Goal: Task Accomplishment & Management: Manage account settings

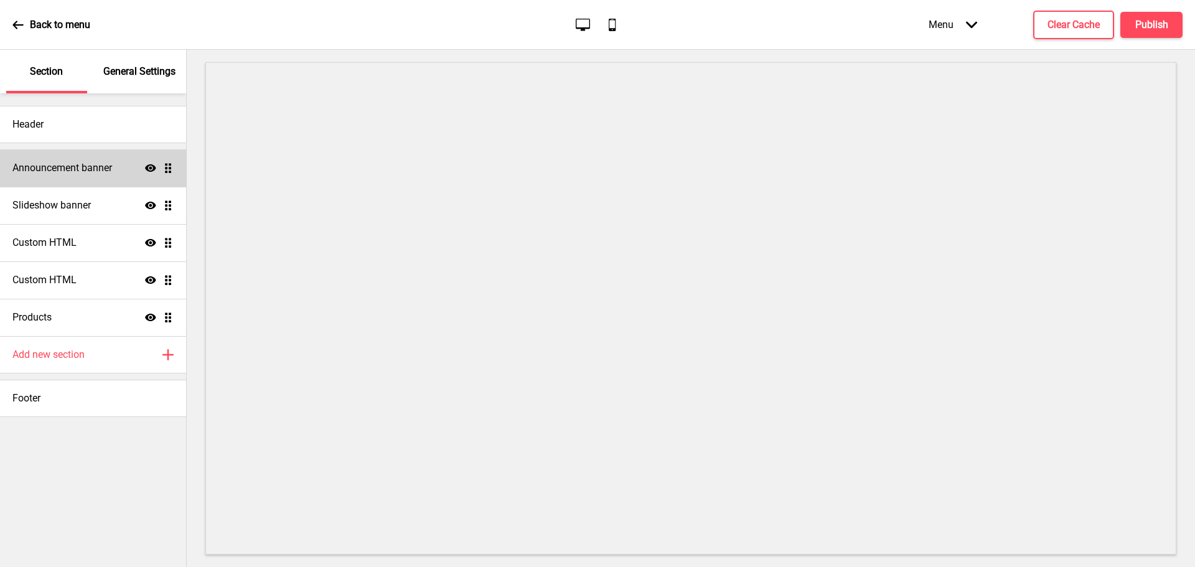
click at [90, 170] on h4 "Announcement banner" at bounding box center [62, 168] width 100 height 14
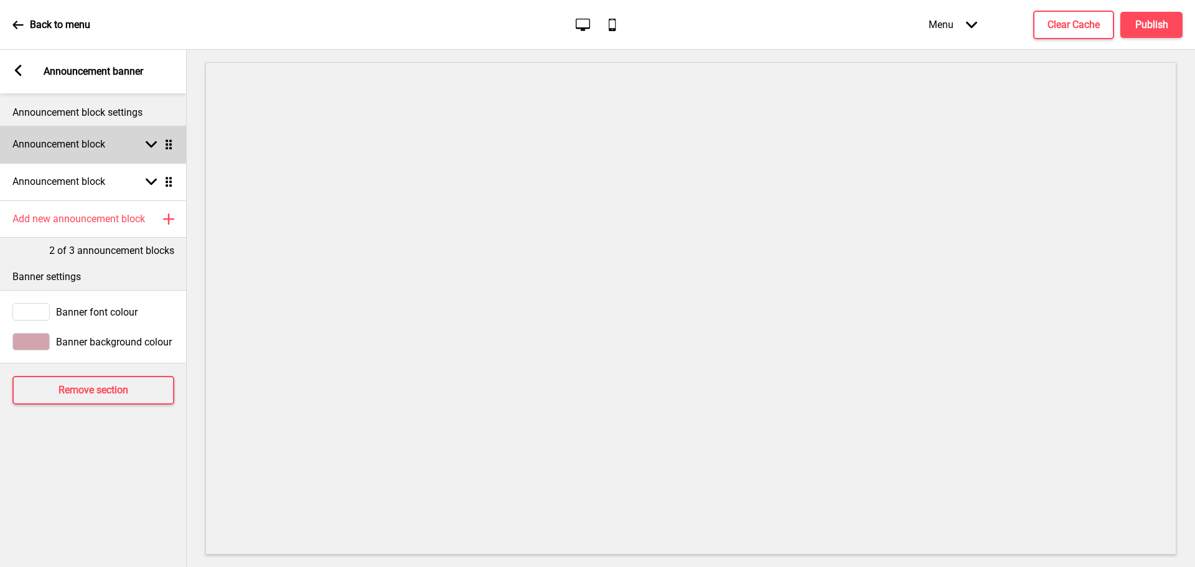
click at [167, 141] on ul "Announcement block Arrow down Drag Announcement block Arrow down Drag" at bounding box center [93, 163] width 187 height 75
click at [171, 147] on ul "Announcement block Arrow down Drag Announcement block Arrow down Drag" at bounding box center [93, 163] width 187 height 75
click at [153, 149] on rect at bounding box center [151, 144] width 11 height 11
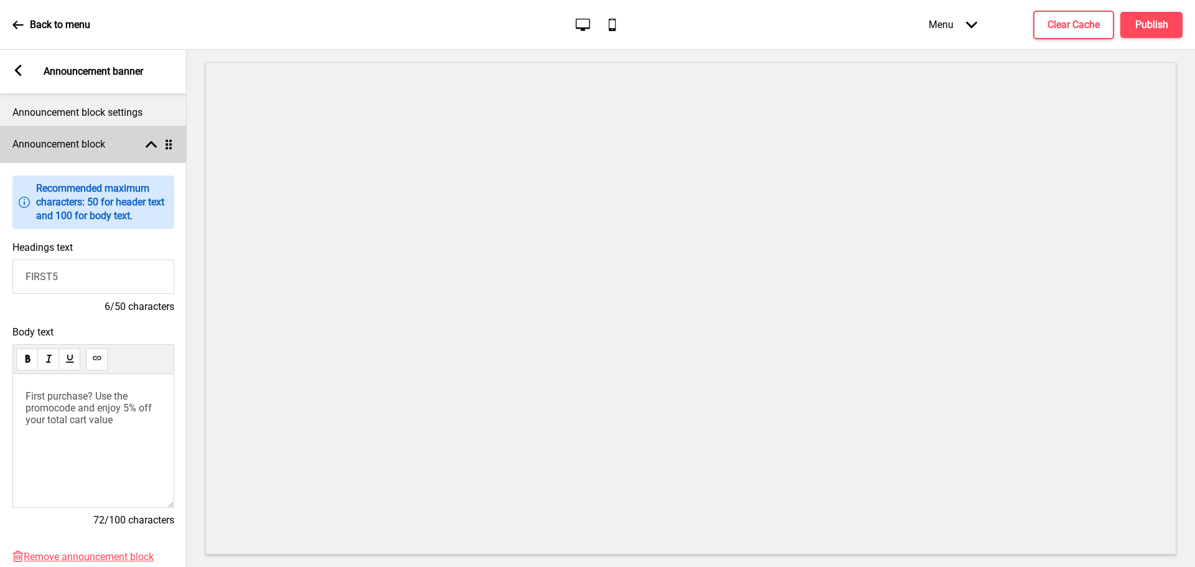
click at [153, 149] on rect at bounding box center [151, 144] width 11 height 11
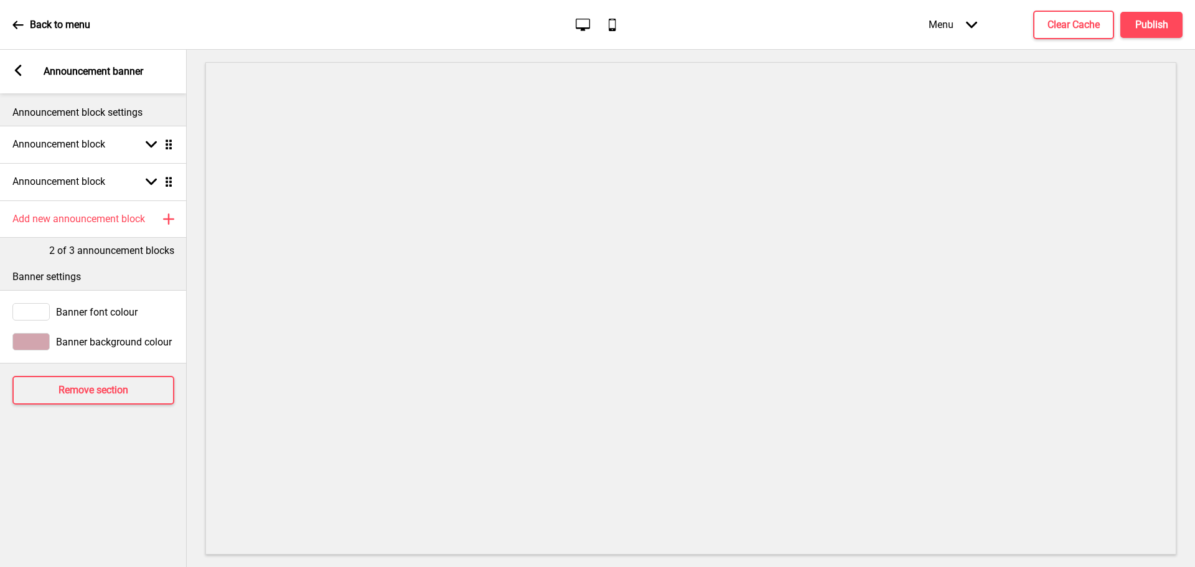
click at [16, 70] on icon at bounding box center [18, 70] width 7 height 11
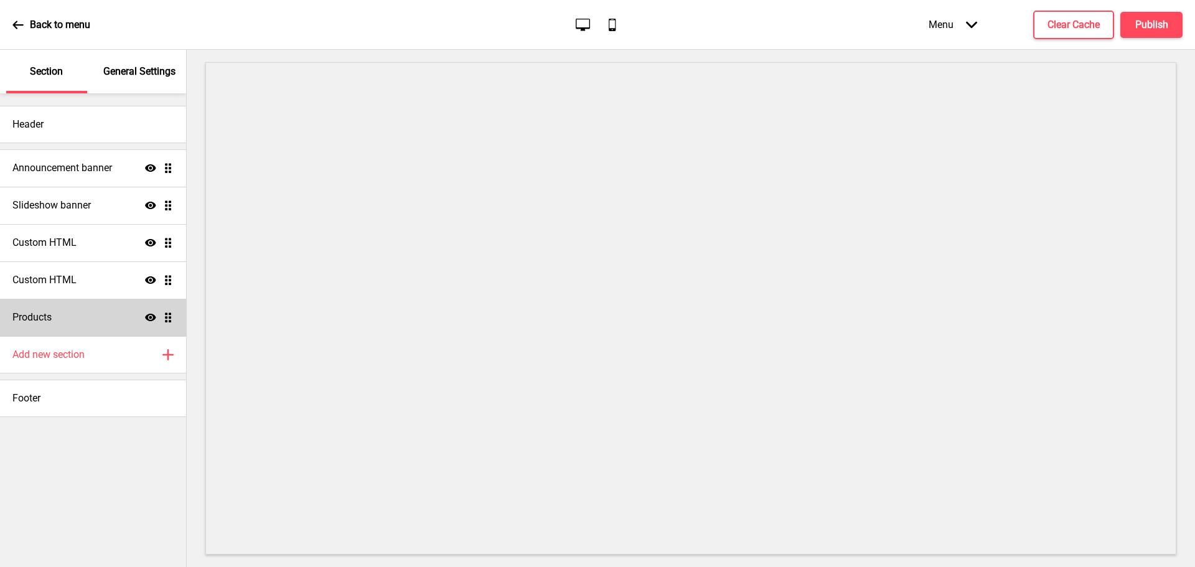
click at [169, 319] on ul "Announcement banner Show Drag Slideshow banner Show Drag Custom HTML Show Drag …" at bounding box center [93, 242] width 186 height 187
click at [149, 317] on icon "Show" at bounding box center [150, 317] width 11 height 11
click at [149, 317] on icon "Hide" at bounding box center [150, 317] width 11 height 11
click at [169, 319] on ul "Announcement banner Show Drag Slideshow banner Show Drag Custom HTML Show Drag …" at bounding box center [93, 242] width 186 height 187
click at [167, 327] on div "Products Show Drag" at bounding box center [93, 317] width 186 height 37
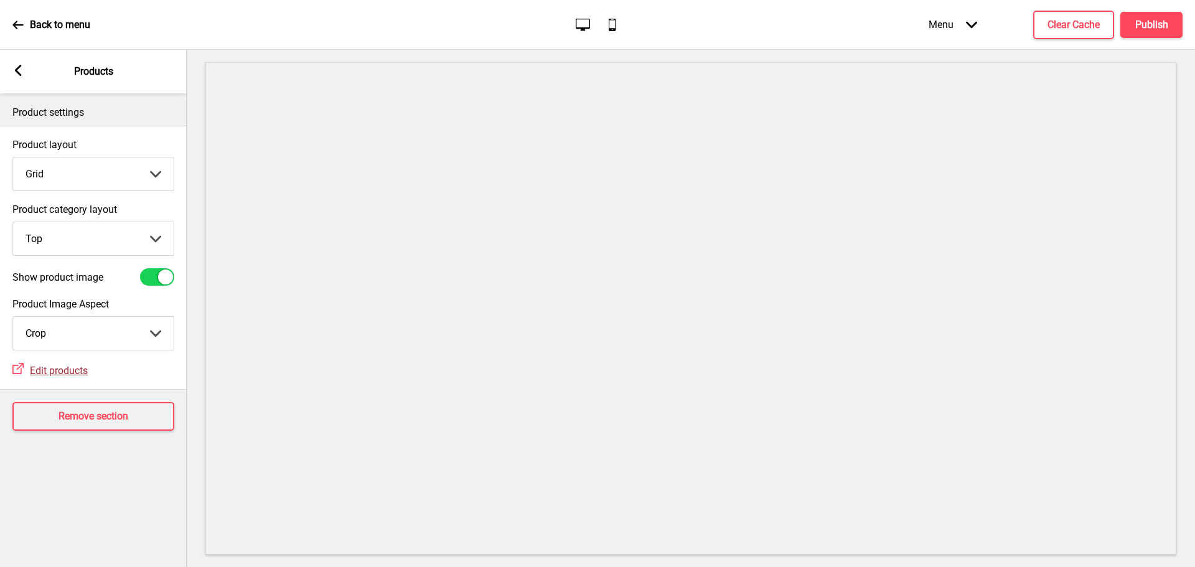
click at [77, 369] on span "Edit products" at bounding box center [59, 371] width 58 height 12
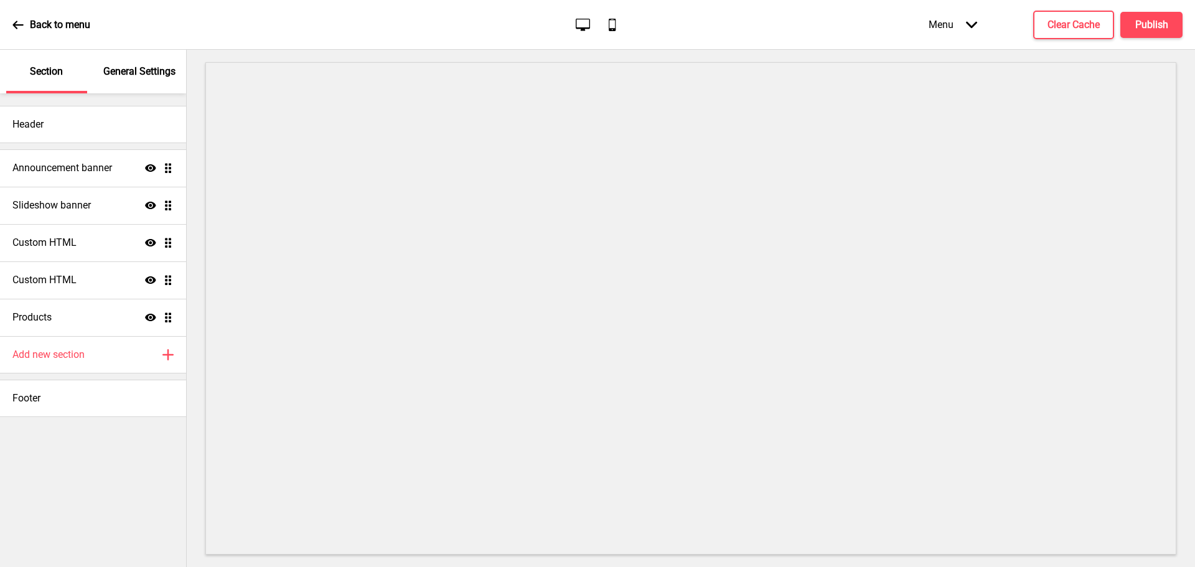
click at [136, 72] on p "General Settings" at bounding box center [139, 72] width 72 height 14
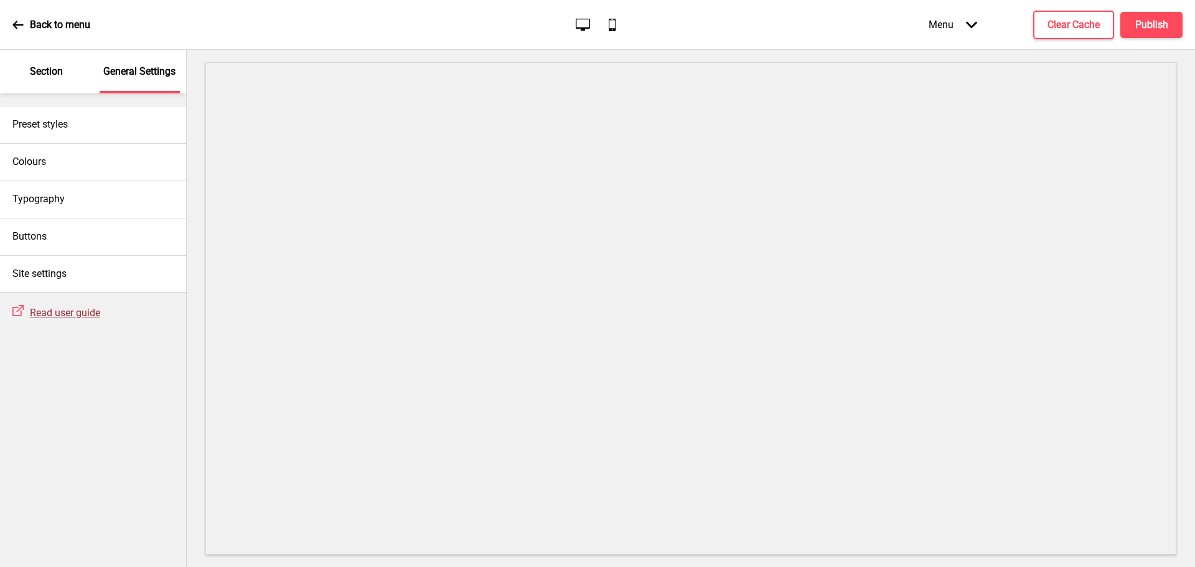
click at [64, 310] on span "Read user guide" at bounding box center [65, 313] width 70 height 12
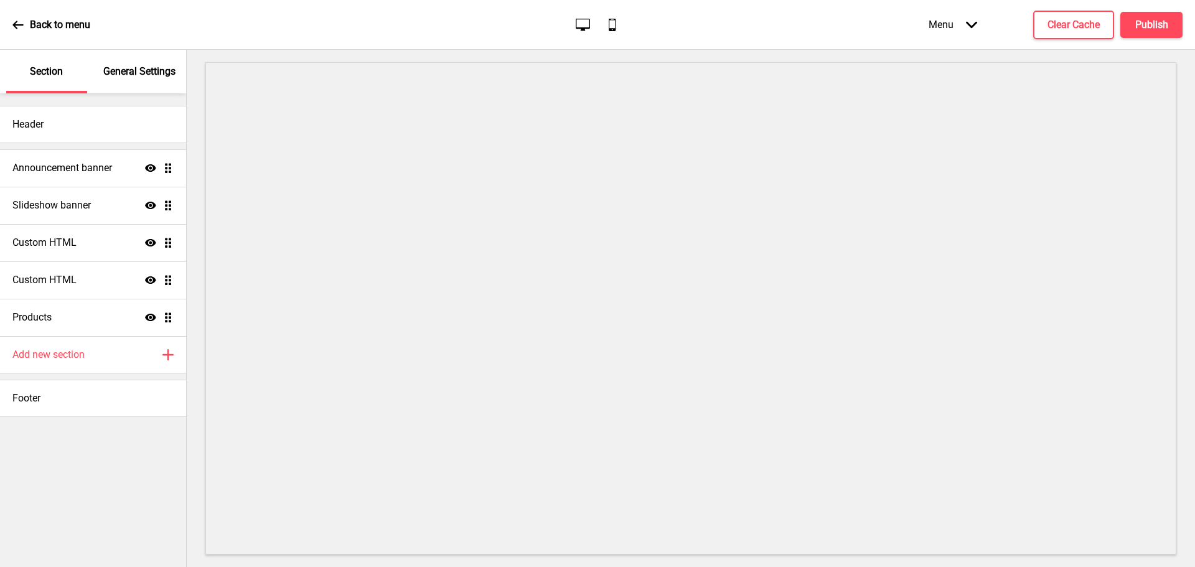
click at [168, 322] on ul "Announcement banner Show Drag Slideshow banner Show Drag Custom HTML Show Drag …" at bounding box center [93, 242] width 186 height 187
click at [167, 324] on ul "Announcement banner Show Drag Slideshow banner Show Drag Custom HTML Show Drag …" at bounding box center [93, 242] width 186 height 187
click at [156, 318] on div "Show Drag" at bounding box center [159, 317] width 29 height 11
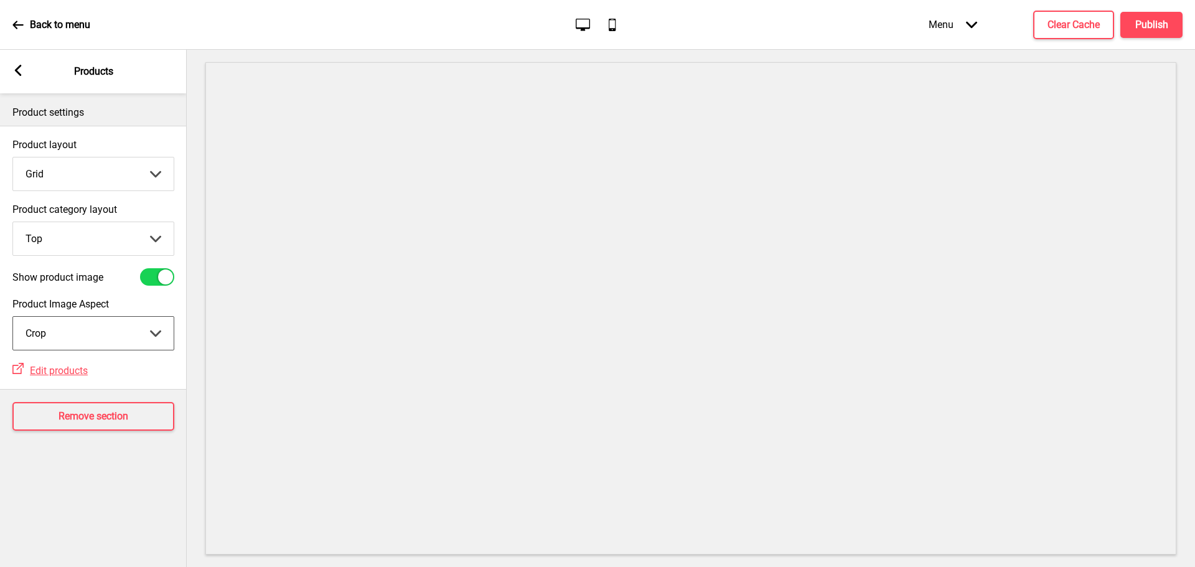
click at [137, 333] on select "Crop Natural" at bounding box center [93, 333] width 161 height 33
click at [153, 176] on select "Grid List" at bounding box center [93, 174] width 161 height 33
click at [151, 235] on select "Top Side" at bounding box center [93, 238] width 161 height 33
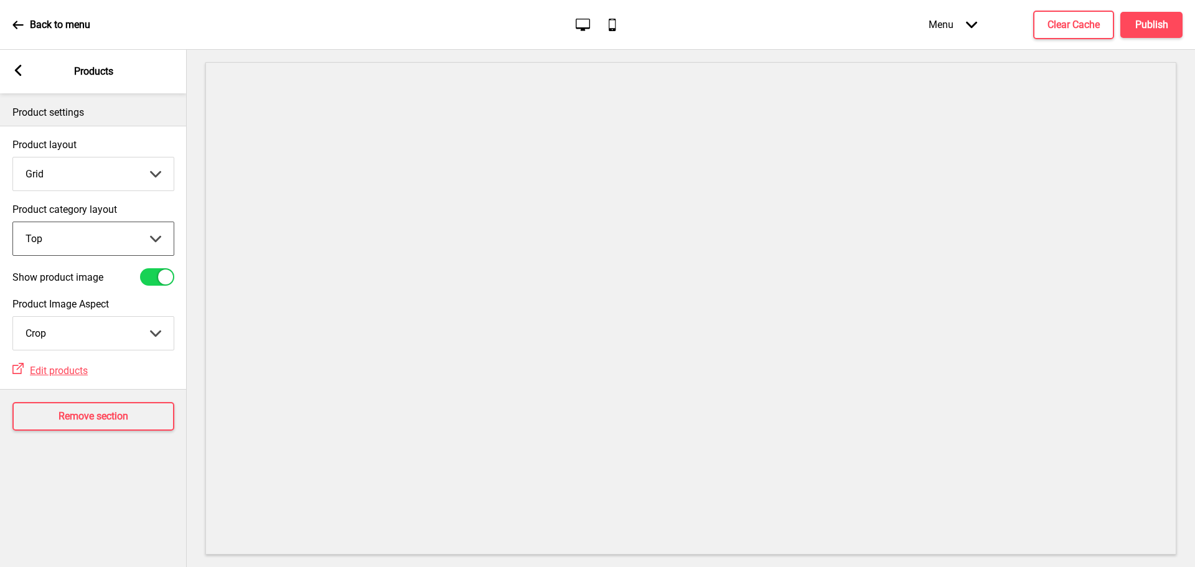
click at [151, 235] on select "Top Side" at bounding box center [93, 238] width 161 height 33
click at [76, 372] on span "Edit products" at bounding box center [59, 371] width 58 height 12
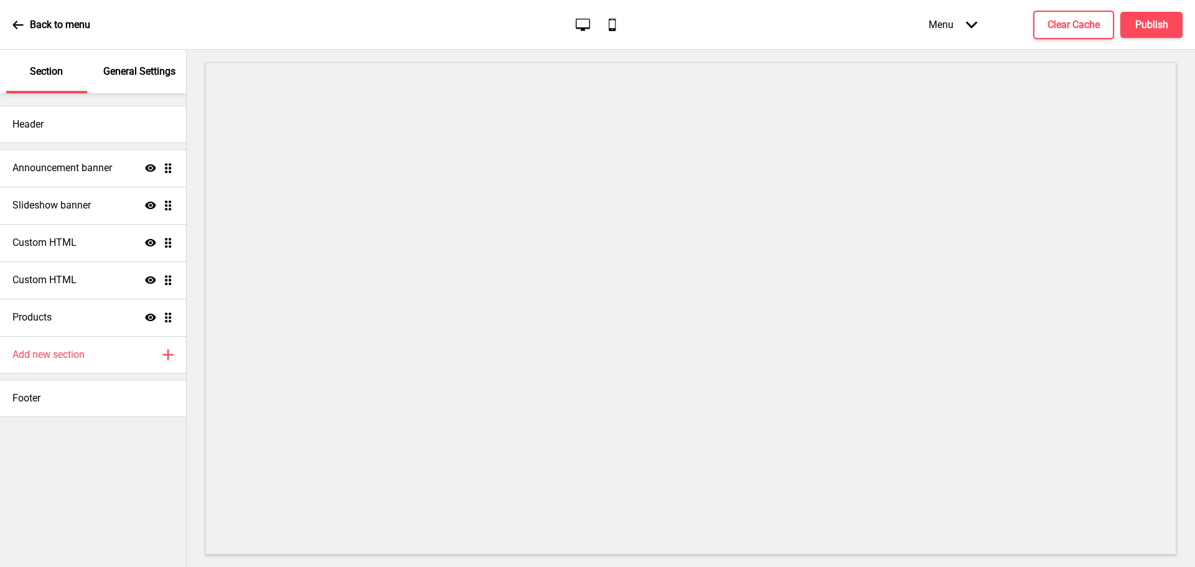
click at [131, 64] on div "General Settings" at bounding box center [140, 72] width 81 height 44
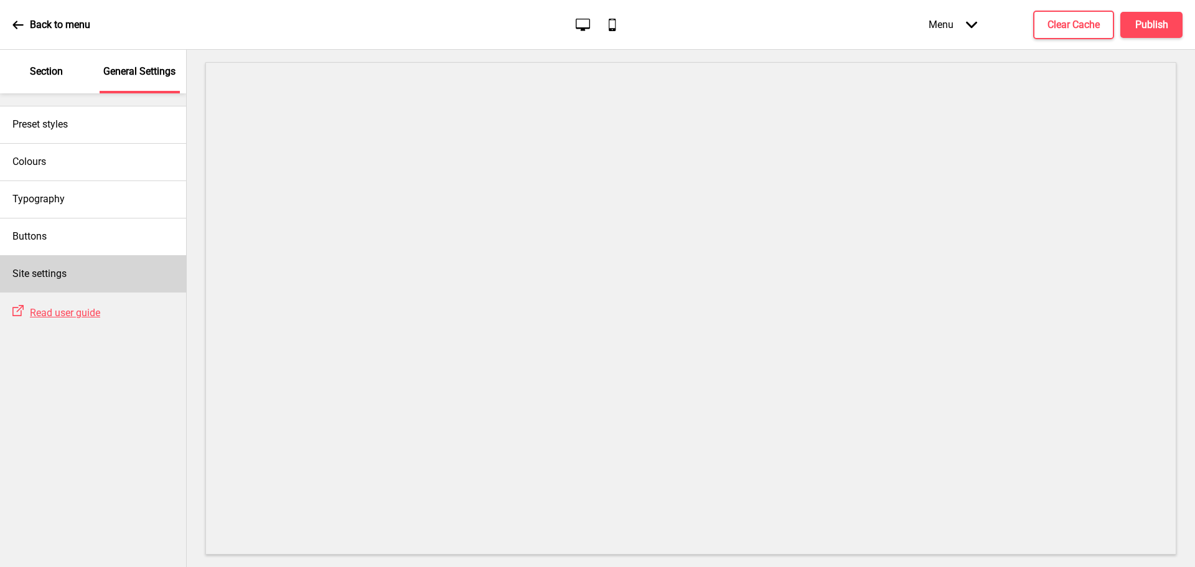
click at [50, 277] on h4 "Site settings" at bounding box center [39, 274] width 54 height 14
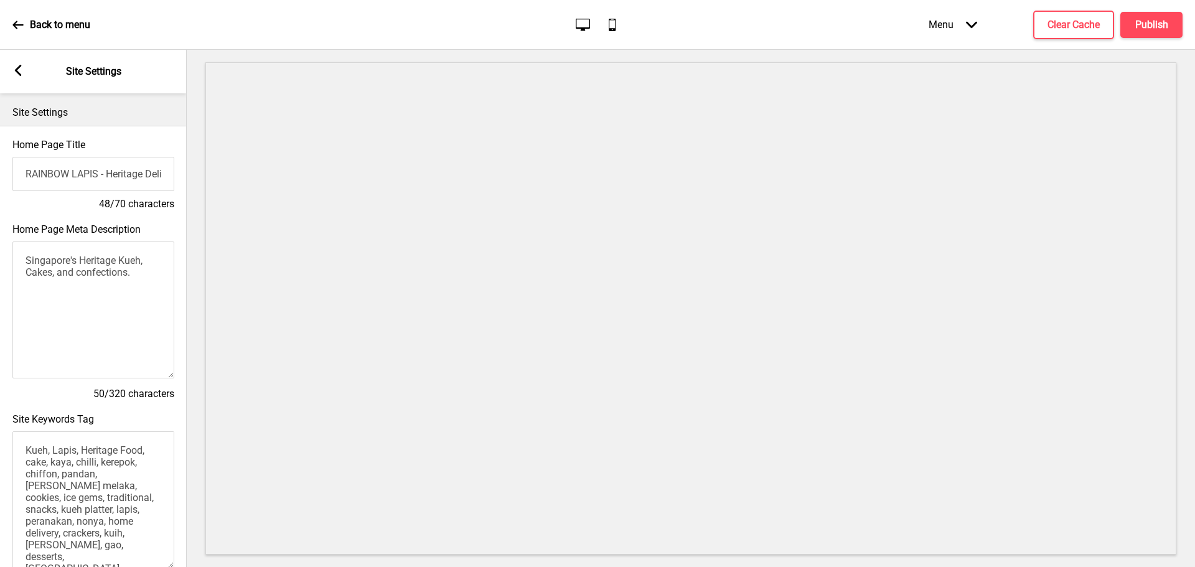
click at [21, 65] on icon at bounding box center [18, 70] width 7 height 11
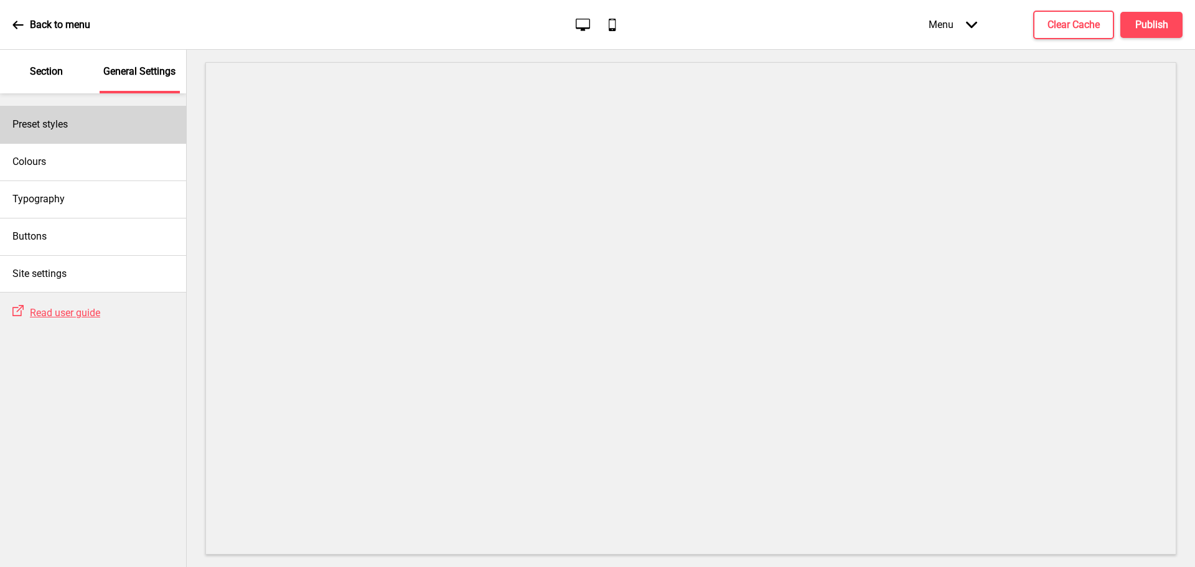
click at [63, 128] on h4 "Preset styles" at bounding box center [39, 125] width 55 height 14
select select "Custom"
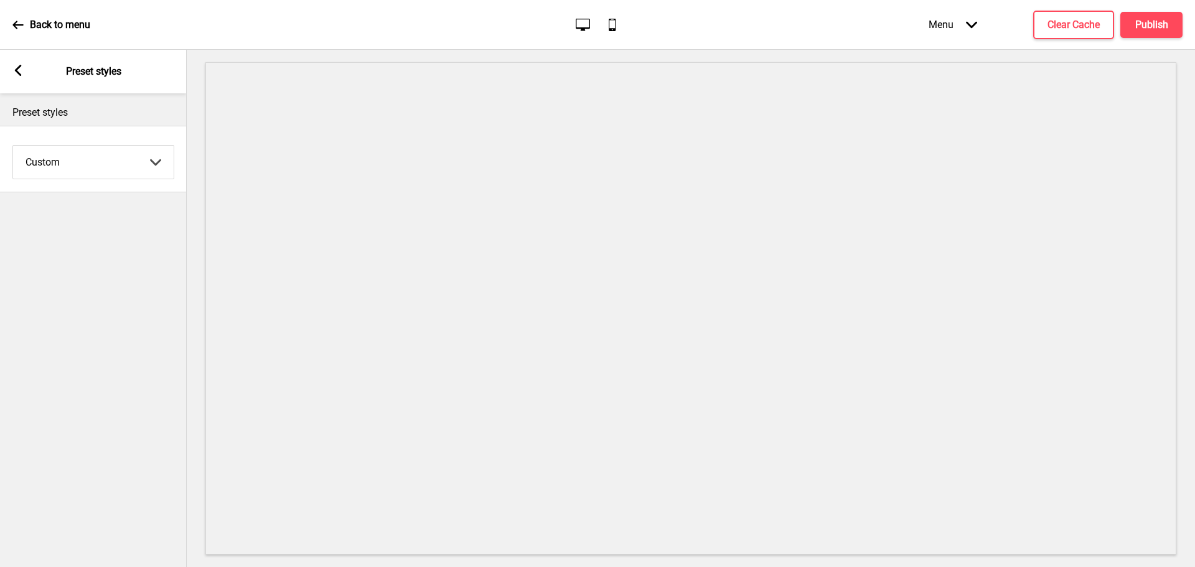
click at [21, 72] on rect at bounding box center [17, 70] width 11 height 11
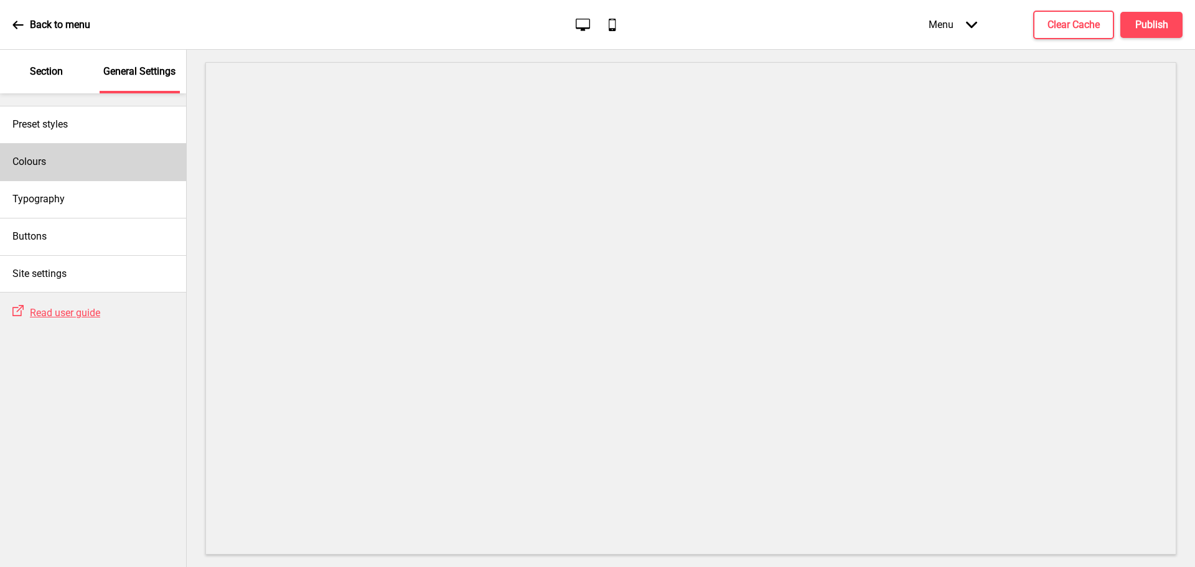
click at [50, 165] on div "Colours" at bounding box center [93, 161] width 186 height 37
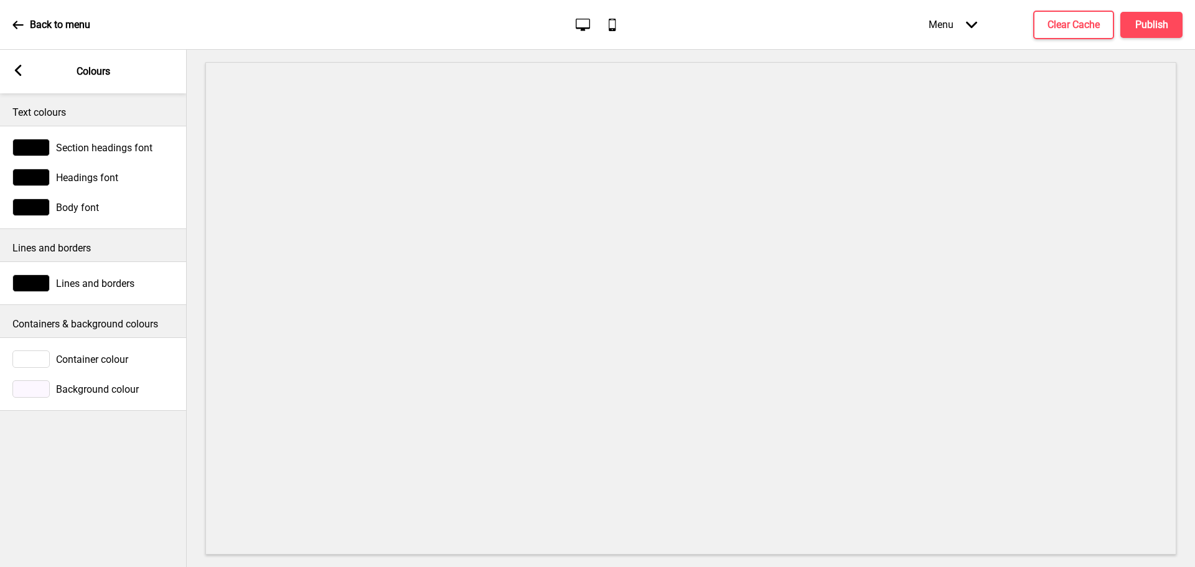
click at [21, 68] on rect at bounding box center [17, 70] width 11 height 11
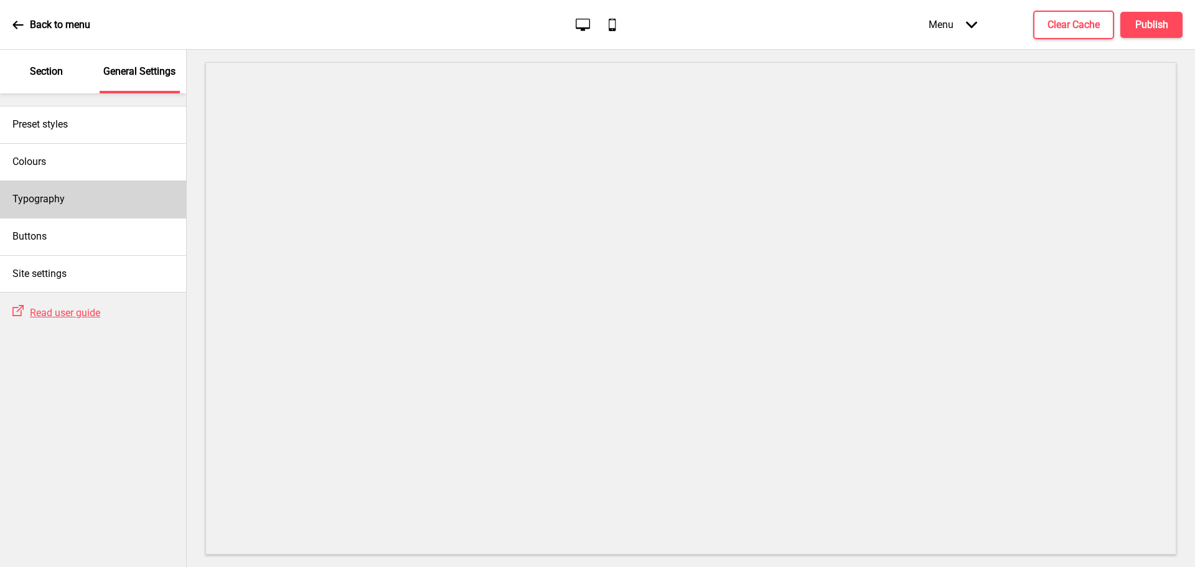
click at [60, 197] on h4 "Typography" at bounding box center [38, 199] width 52 height 14
select select "Libre Baskerville"
select select "Hind Guntur"
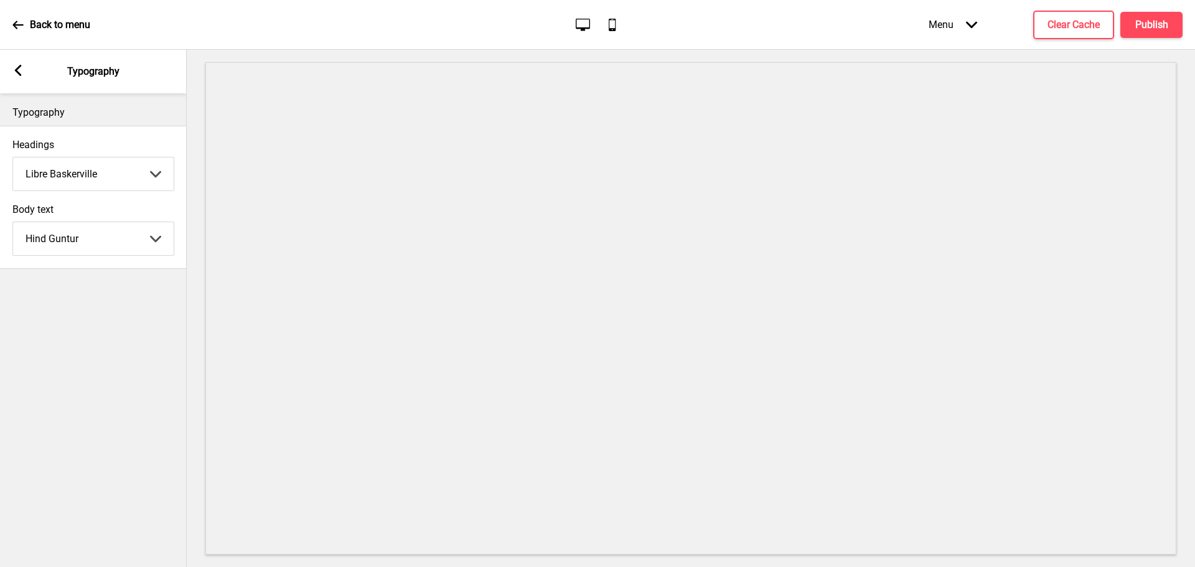
click at [20, 68] on rect at bounding box center [17, 70] width 11 height 11
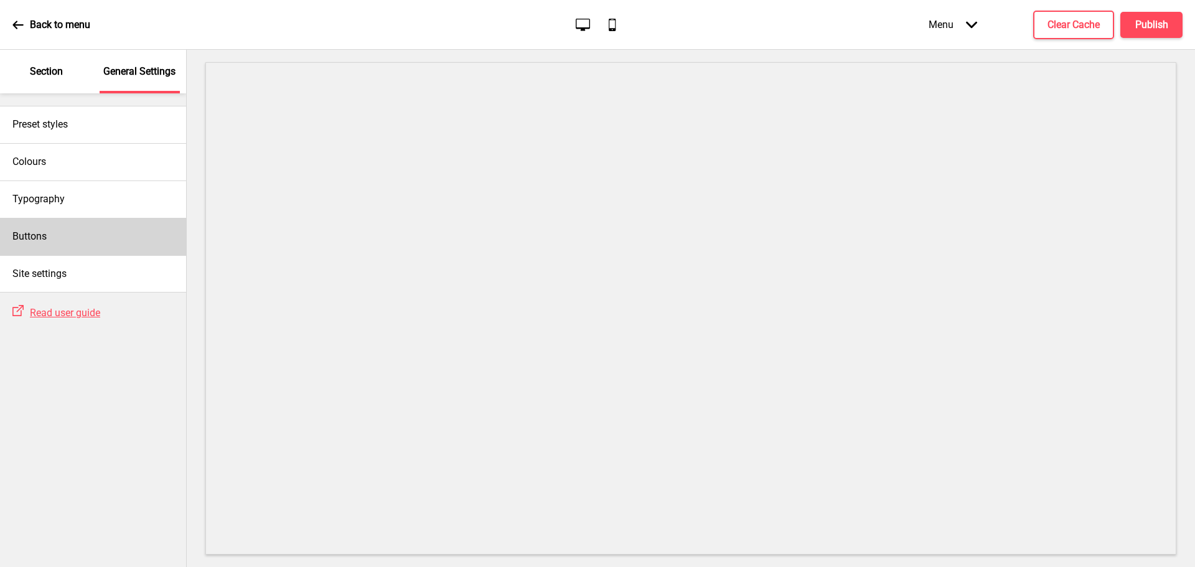
click at [43, 240] on h4 "Buttons" at bounding box center [29, 237] width 34 height 14
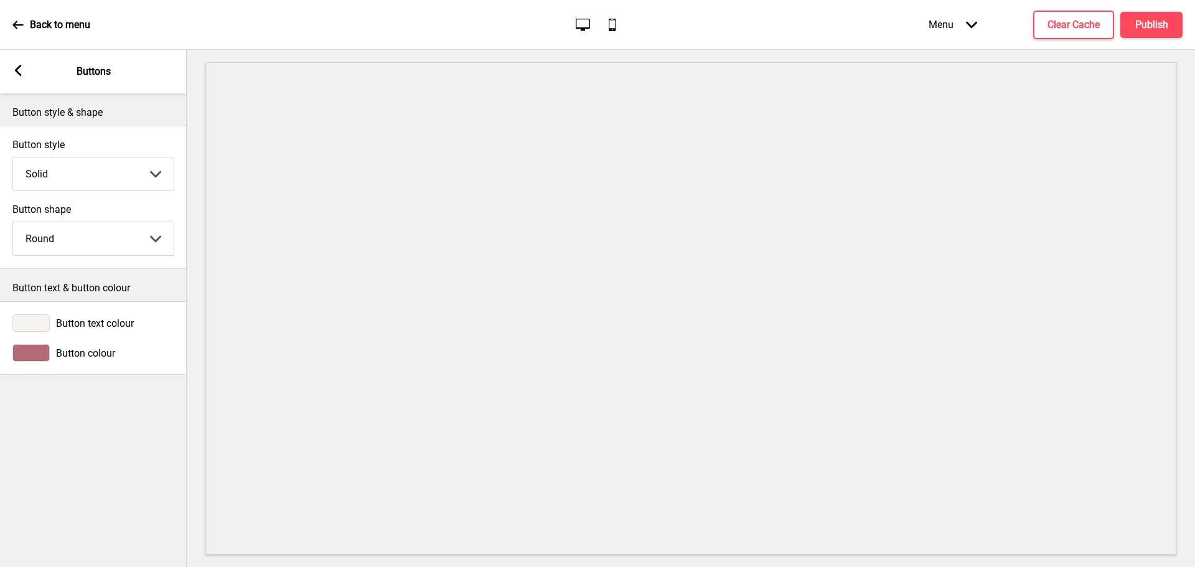
click at [12, 78] on div "Arrow left Buttons" at bounding box center [93, 72] width 187 height 44
click at [23, 73] on rect at bounding box center [17, 70] width 11 height 11
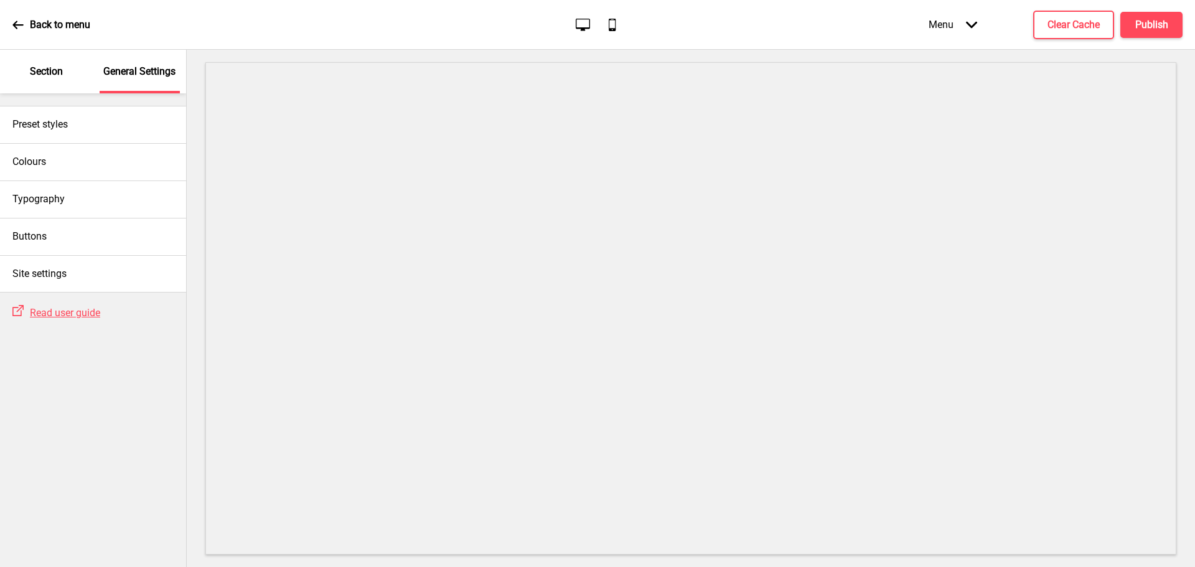
click at [59, 62] on div "Section" at bounding box center [46, 72] width 81 height 44
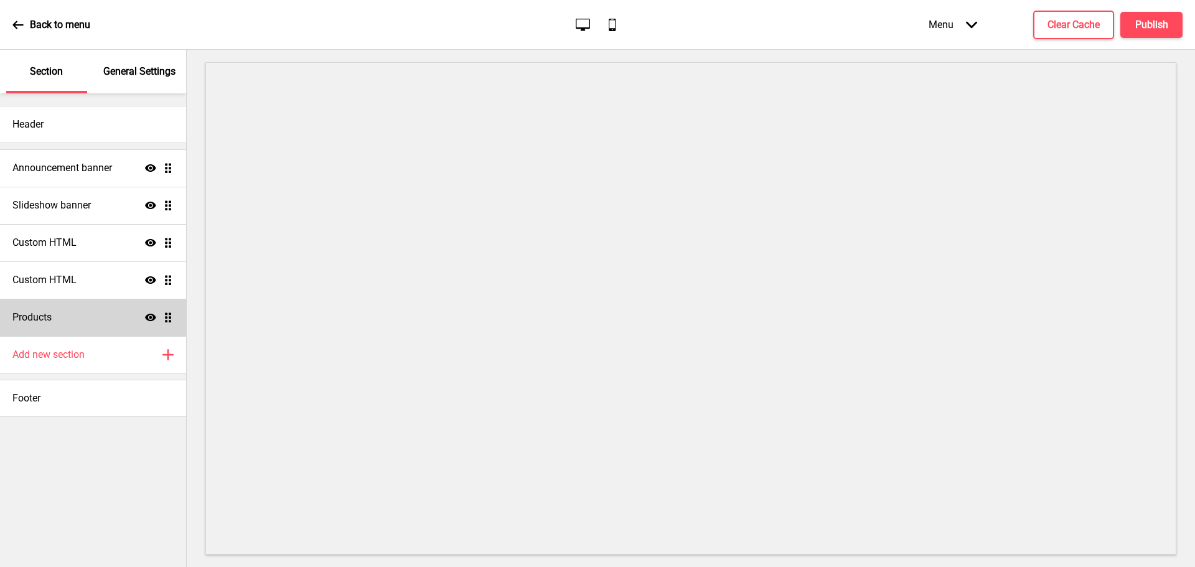
click at [150, 316] on icon "Show" at bounding box center [150, 317] width 11 height 11
click at [150, 316] on icon "Hide" at bounding box center [150, 317] width 11 height 11
click at [169, 322] on ul "Announcement banner Show Drag Slideshow banner Show Drag Custom HTML Show Drag …" at bounding box center [93, 242] width 186 height 187
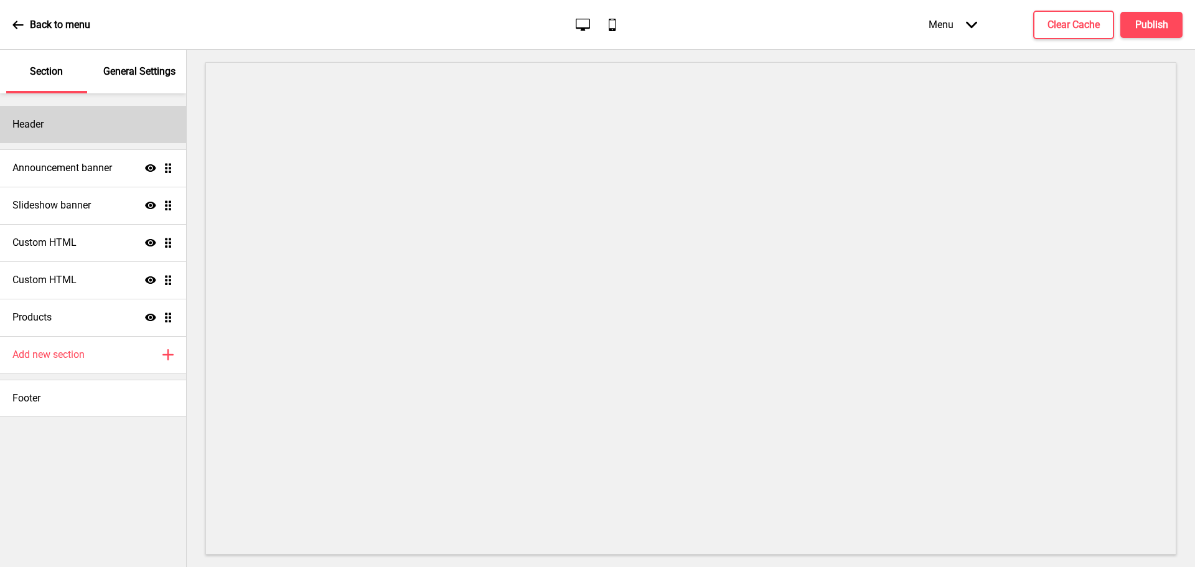
click at [78, 131] on div "Header" at bounding box center [93, 124] width 186 height 37
select select "Libre Baskerville"
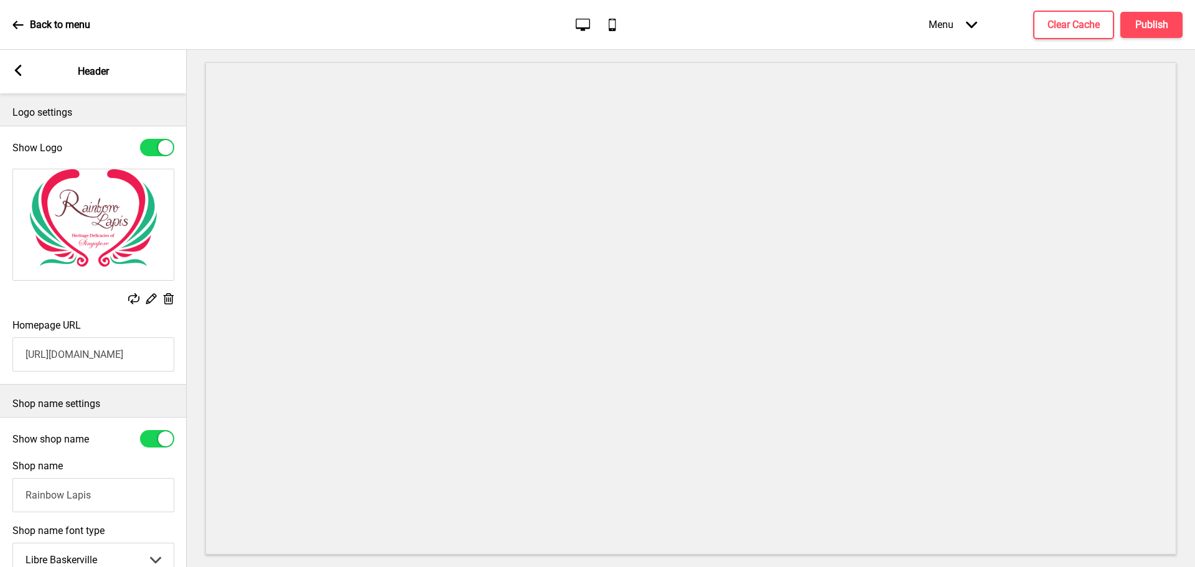
click at [21, 72] on rect at bounding box center [17, 70] width 11 height 11
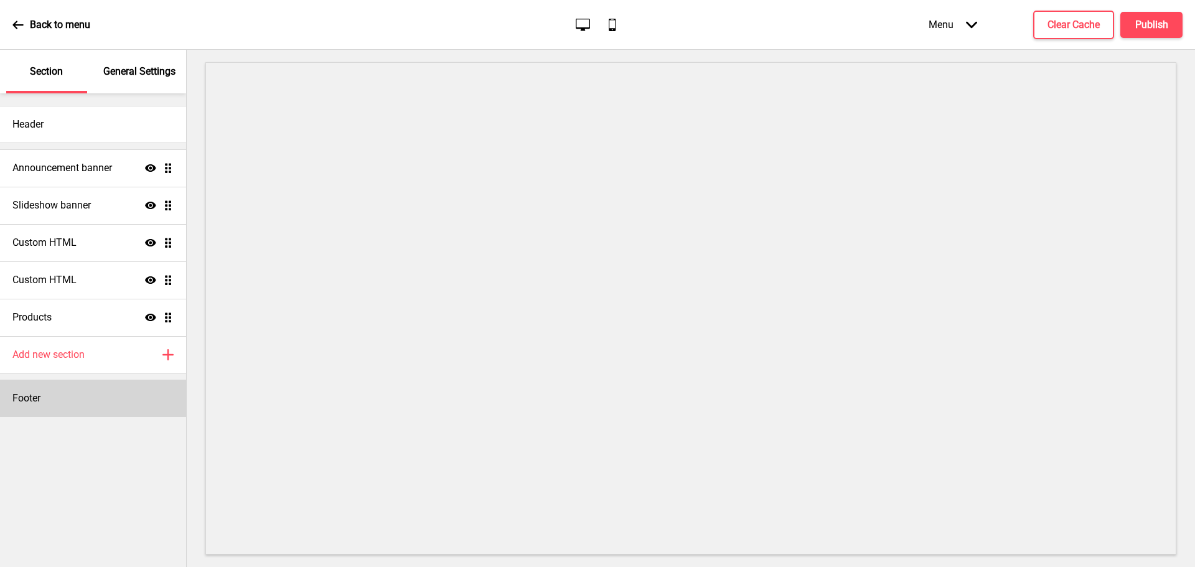
click at [56, 395] on div "Footer" at bounding box center [93, 398] width 186 height 37
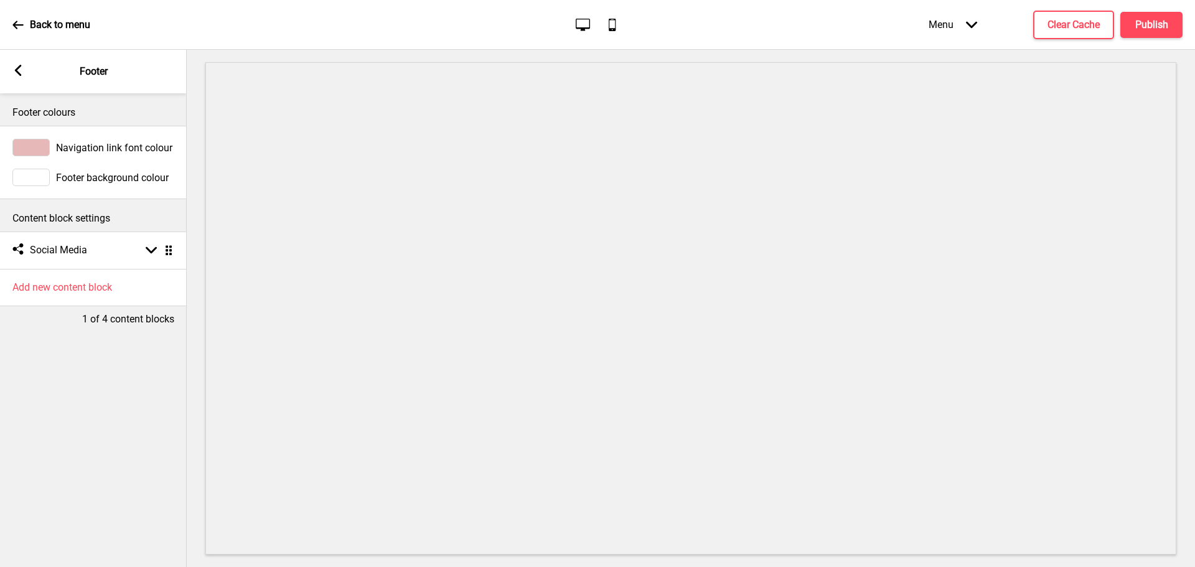
click at [25, 69] on div "Arrow left Footer" at bounding box center [93, 72] width 187 height 44
click at [17, 69] on icon at bounding box center [18, 70] width 7 height 11
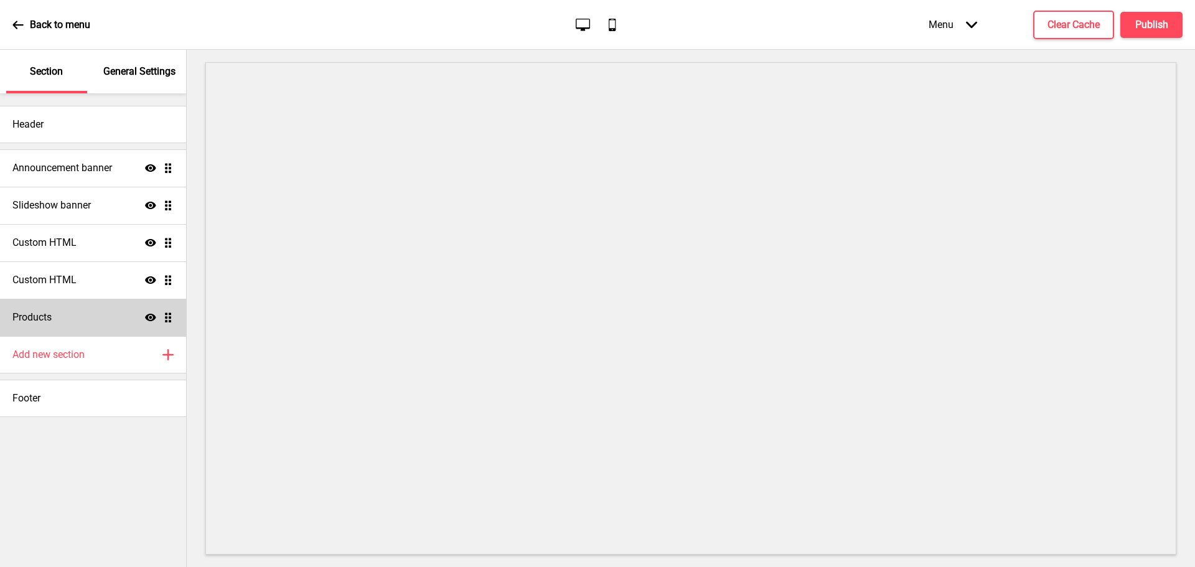
click at [143, 318] on div "Products Show Drag" at bounding box center [93, 317] width 186 height 37
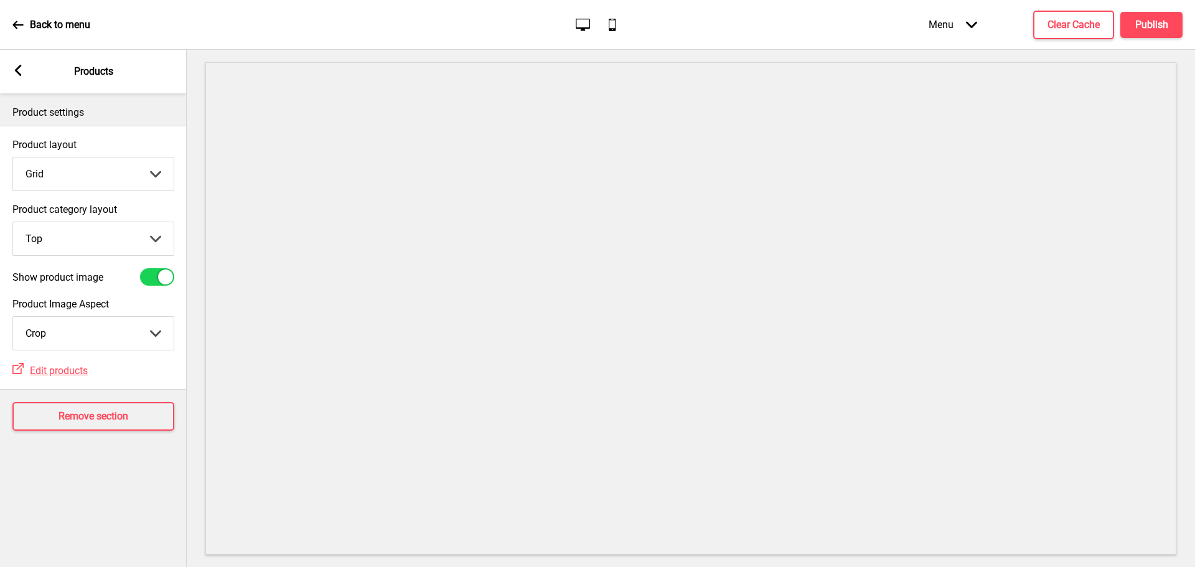
click at [977, 23] on div "Menu Arrow down" at bounding box center [952, 24] width 73 height 37
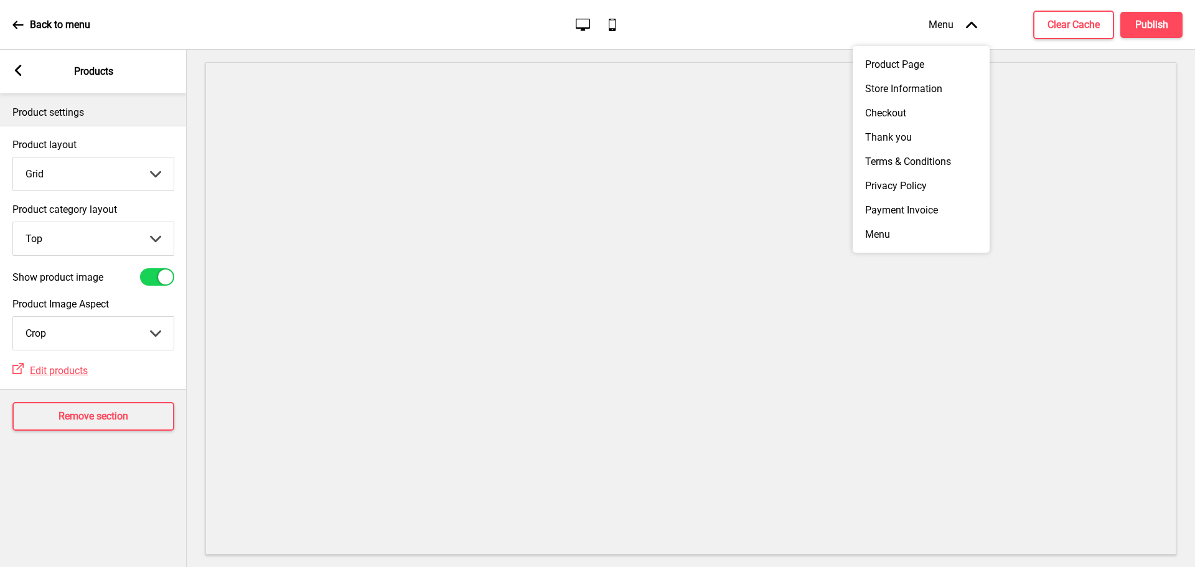
click at [150, 338] on select "Crop Natural" at bounding box center [93, 333] width 161 height 33
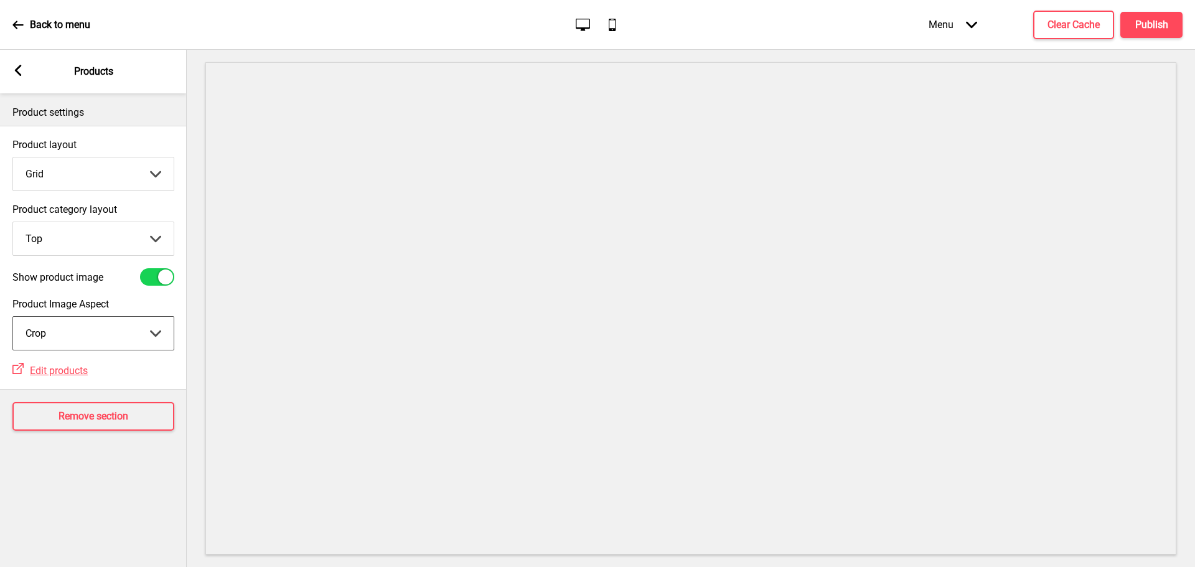
click at [150, 338] on select "Crop Natural" at bounding box center [93, 333] width 161 height 33
click at [153, 238] on select "Top Side" at bounding box center [93, 238] width 161 height 33
click at [13, 222] on select "Top Side" at bounding box center [93, 238] width 161 height 33
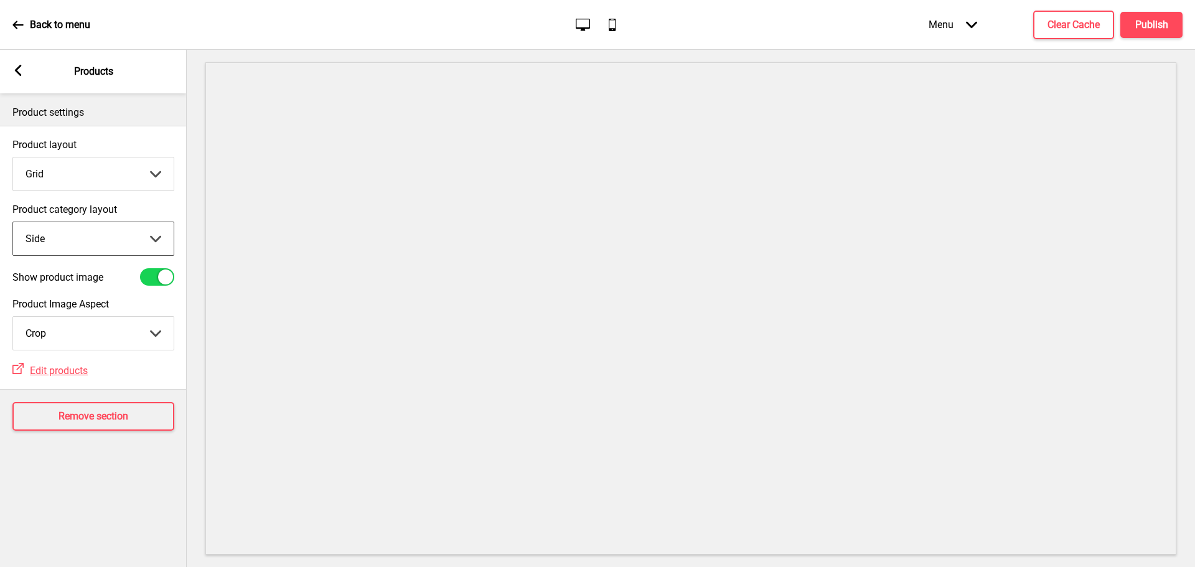
click at [151, 232] on select "Top Side" at bounding box center [93, 238] width 161 height 33
select select "top"
click at [13, 222] on select "Top Side" at bounding box center [93, 238] width 161 height 33
click at [19, 63] on div "Arrow left Products" at bounding box center [93, 72] width 187 height 44
click at [17, 67] on rect at bounding box center [17, 70] width 11 height 11
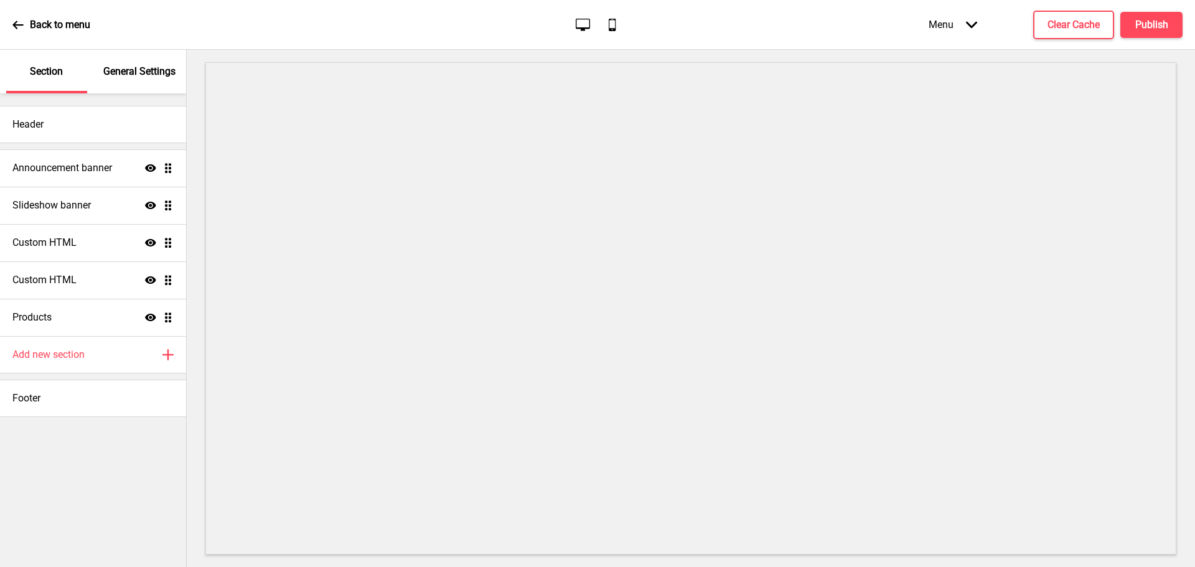
click at [21, 23] on icon at bounding box center [17, 24] width 11 height 11
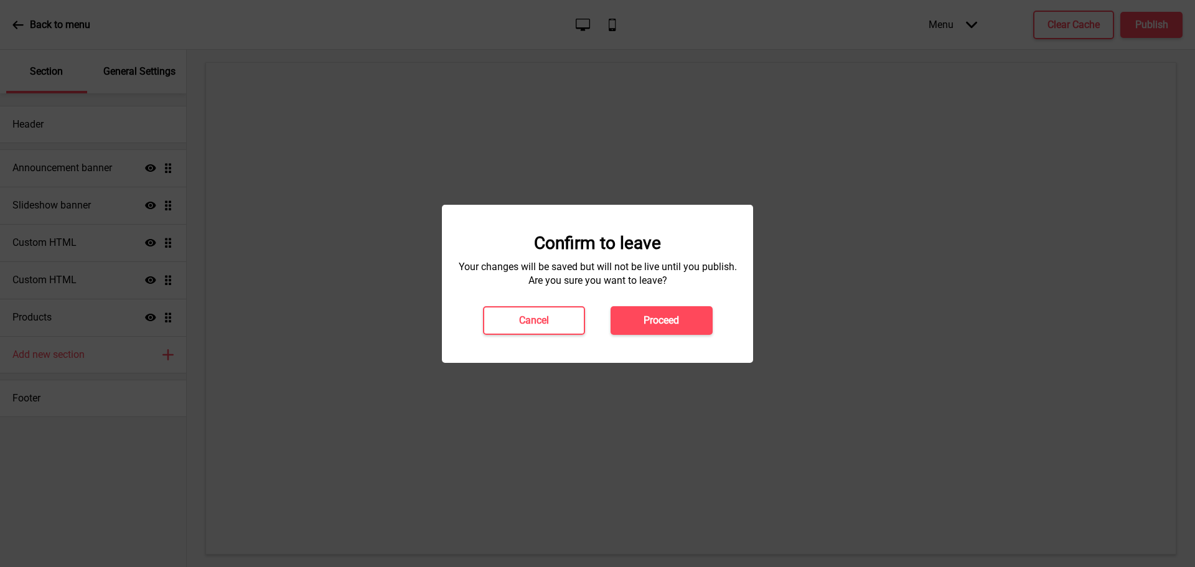
click at [655, 319] on h4 "Proceed" at bounding box center [661, 321] width 35 height 14
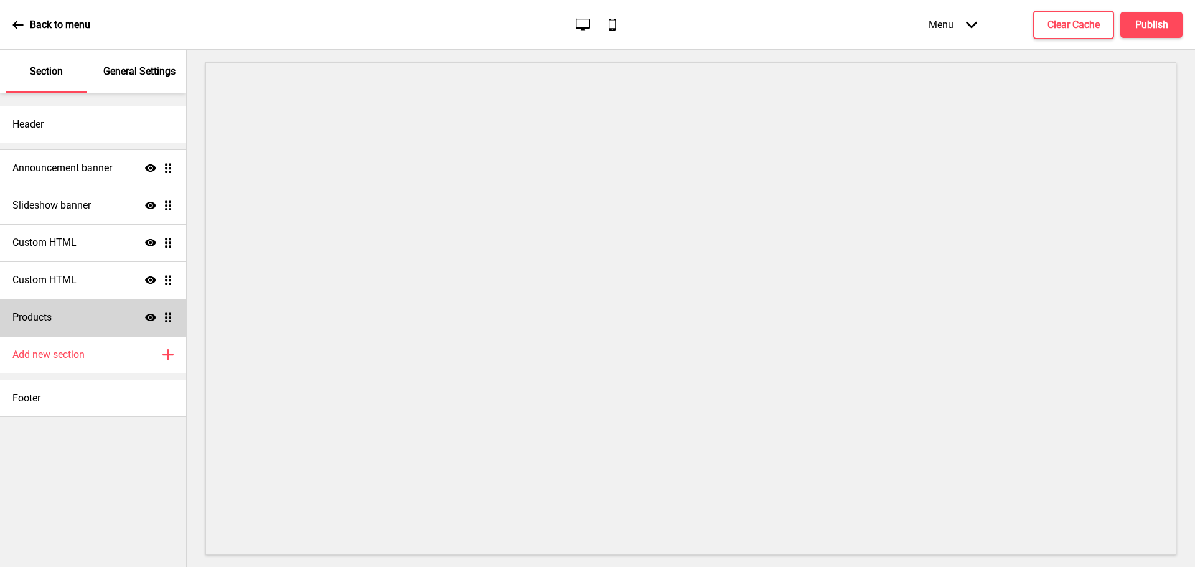
click at [149, 316] on icon "Show" at bounding box center [150, 317] width 11 height 11
click at [149, 316] on icon at bounding box center [150, 317] width 11 height 9
click at [149, 316] on icon "Show" at bounding box center [150, 317] width 11 height 11
click at [149, 316] on icon at bounding box center [150, 317] width 11 height 9
click at [168, 317] on ul "Announcement banner Show Drag Slideshow banner Show Drag Custom HTML Show Drag …" at bounding box center [93, 242] width 186 height 187
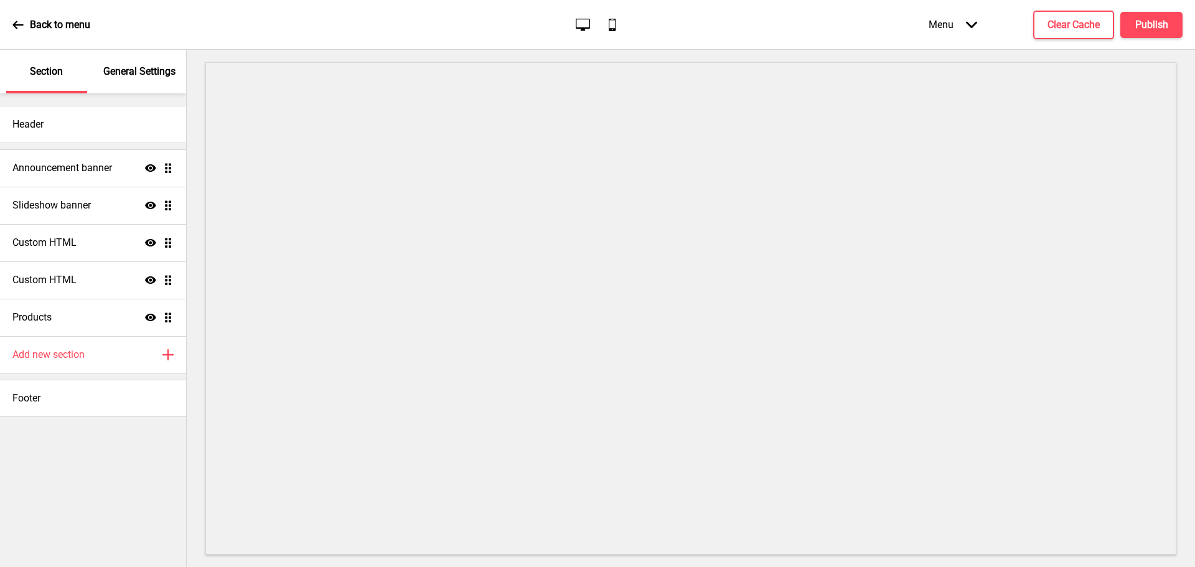
click at [168, 317] on ul "Announcement banner Show Drag Slideshow banner Show Drag Custom HTML Show Drag …" at bounding box center [93, 242] width 186 height 187
click at [166, 77] on p "General Settings" at bounding box center [139, 72] width 72 height 14
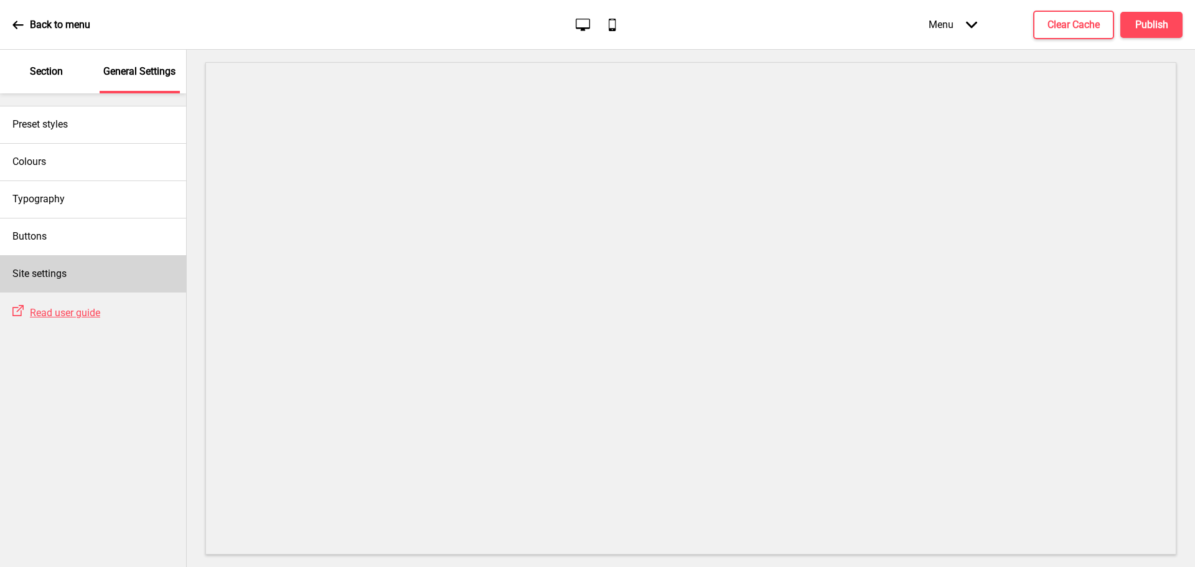
click at [101, 267] on div "Site settings" at bounding box center [93, 273] width 186 height 37
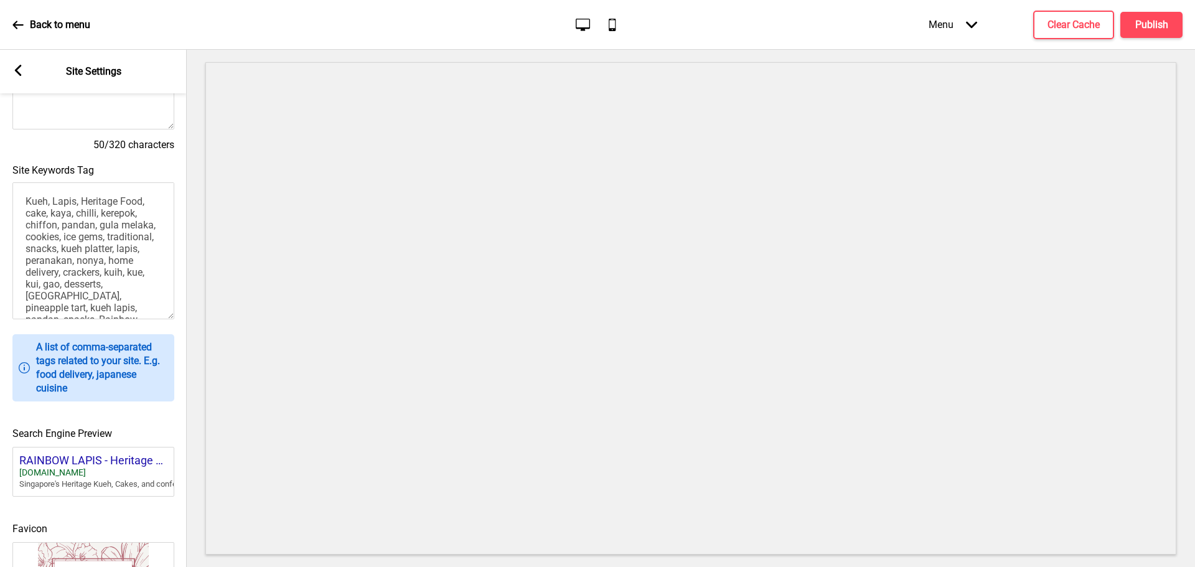
scroll to position [410, 0]
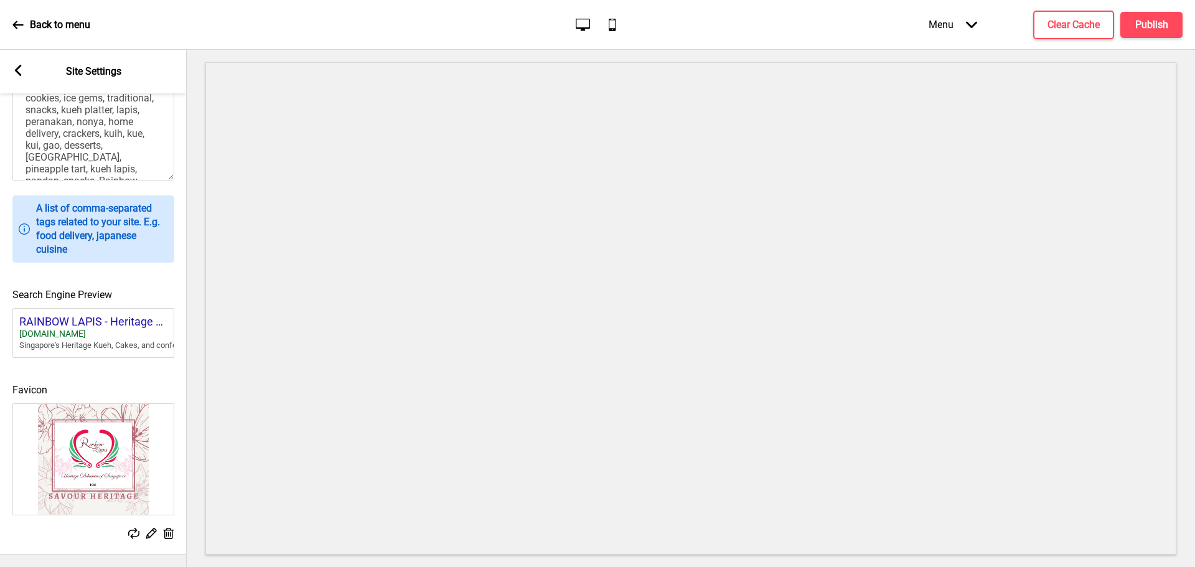
click at [20, 69] on rect at bounding box center [17, 70] width 11 height 11
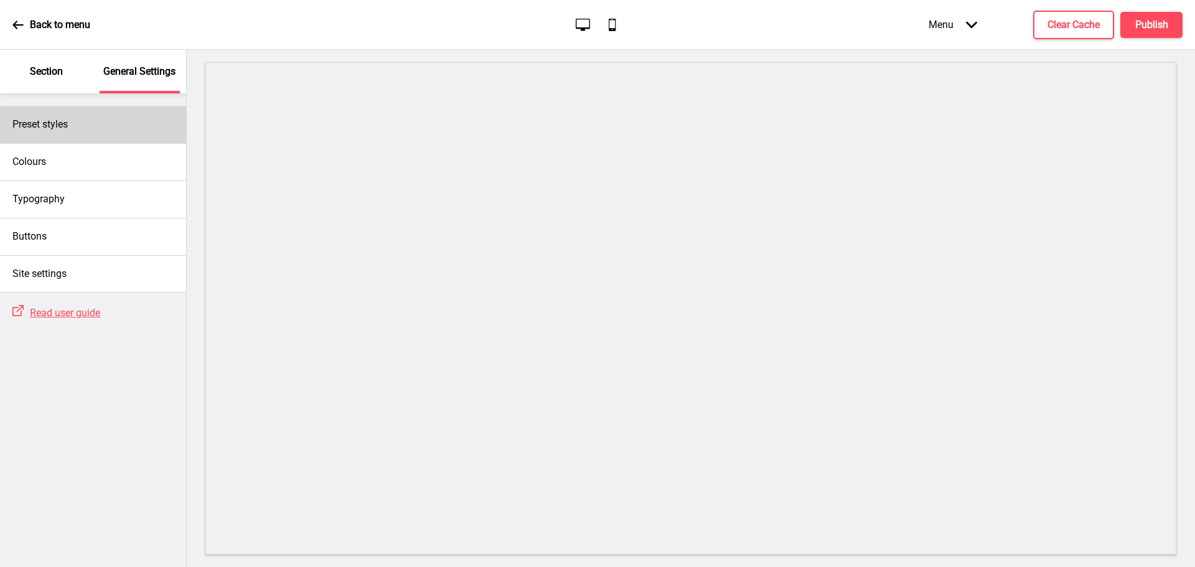
click at [59, 126] on h4 "Preset styles" at bounding box center [39, 125] width 55 height 14
select select "Custom"
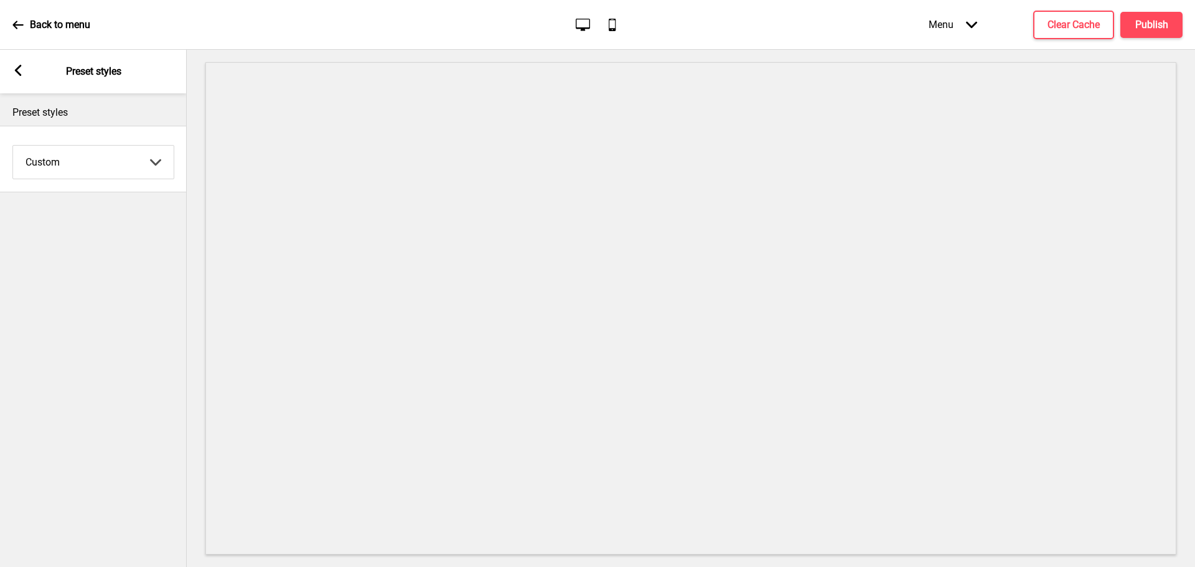
click at [18, 68] on icon at bounding box center [18, 70] width 7 height 11
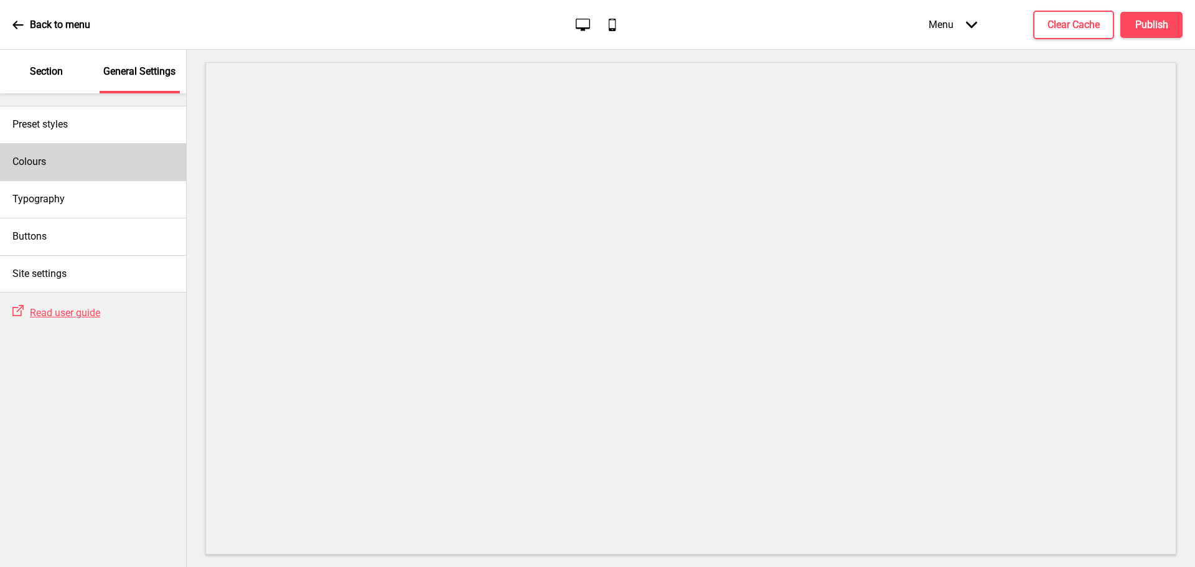
click at [55, 156] on div "Colours" at bounding box center [93, 161] width 186 height 37
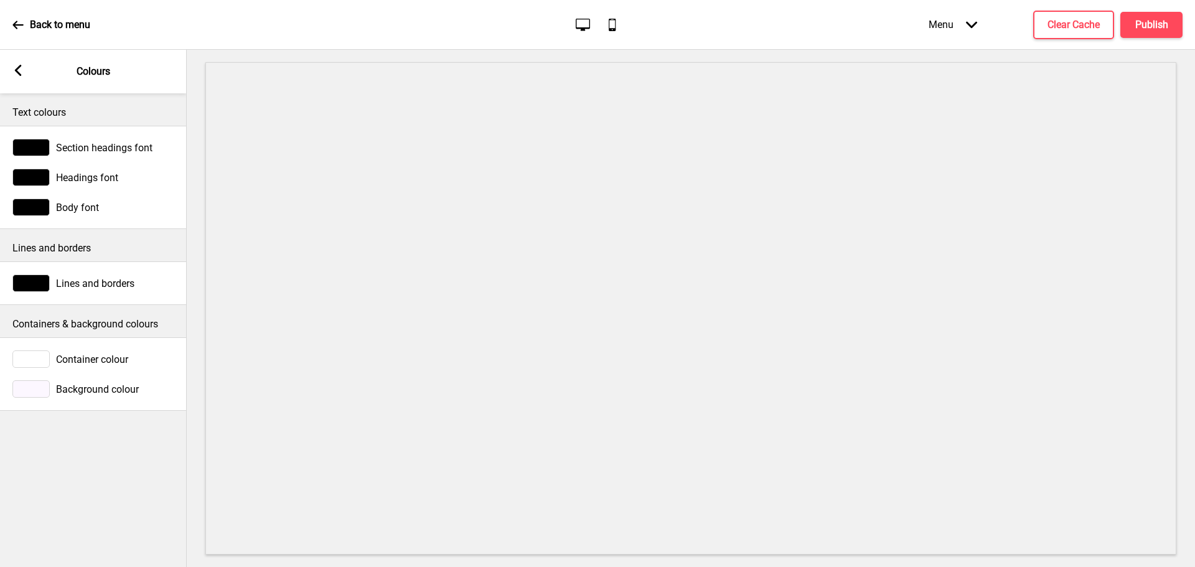
click at [18, 72] on icon at bounding box center [18, 70] width 7 height 11
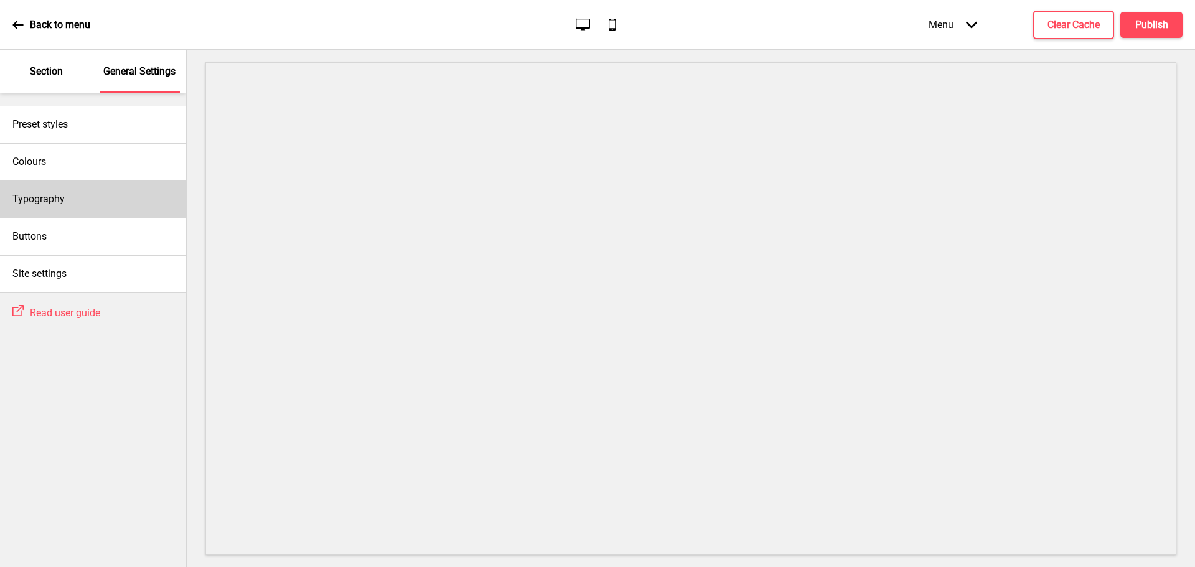
click at [65, 195] on div "Typography" at bounding box center [93, 199] width 186 height 37
select select "Libre Baskerville"
select select "Hind Guntur"
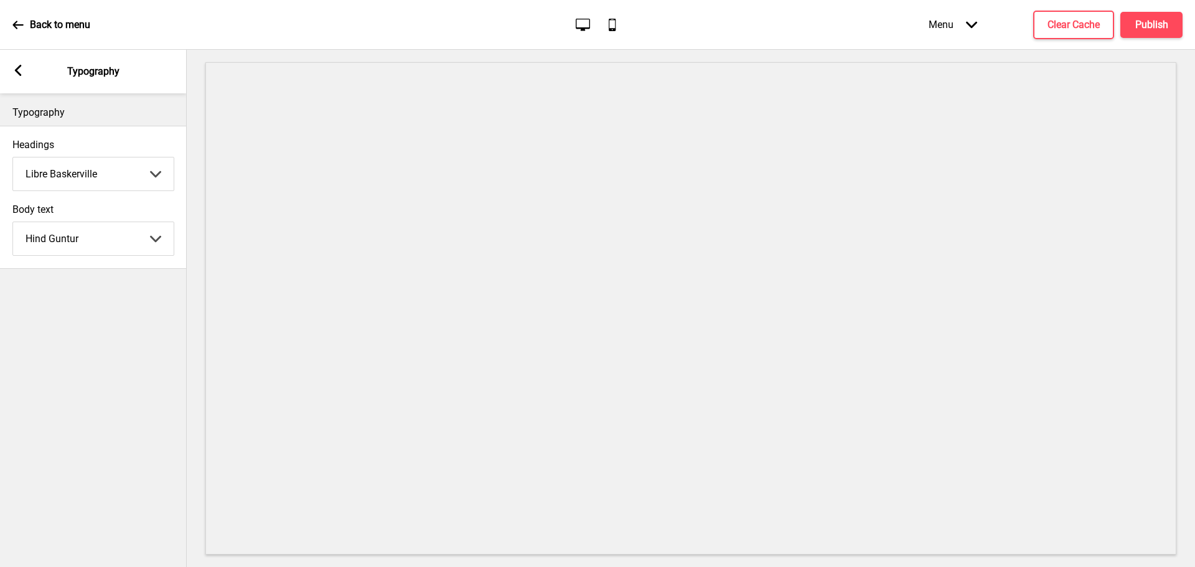
click at [21, 68] on rect at bounding box center [17, 70] width 11 height 11
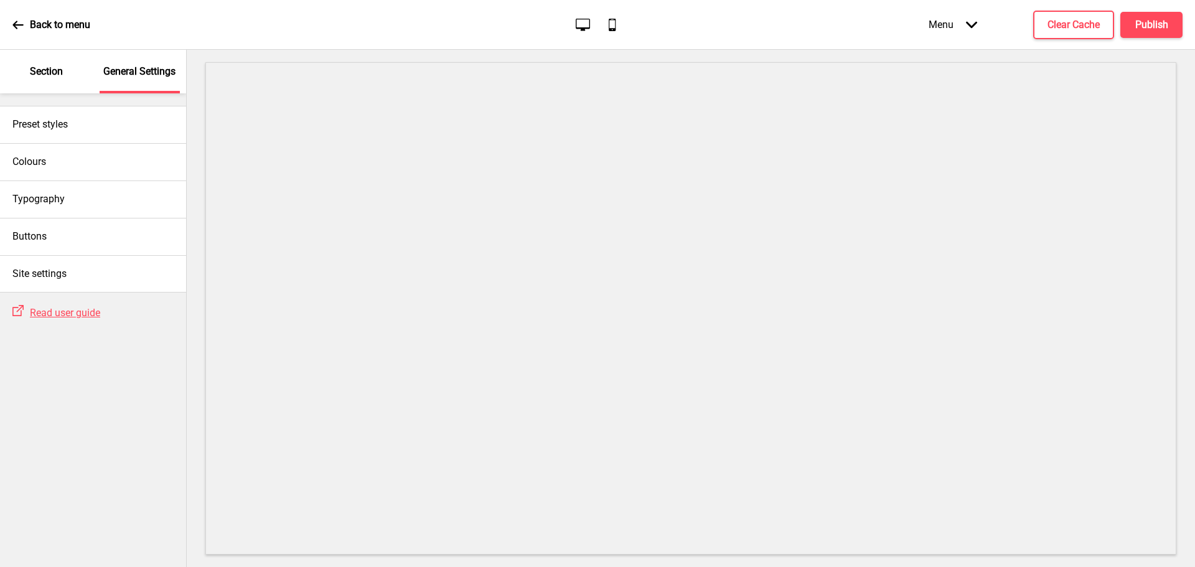
click at [18, 22] on icon at bounding box center [17, 24] width 11 height 11
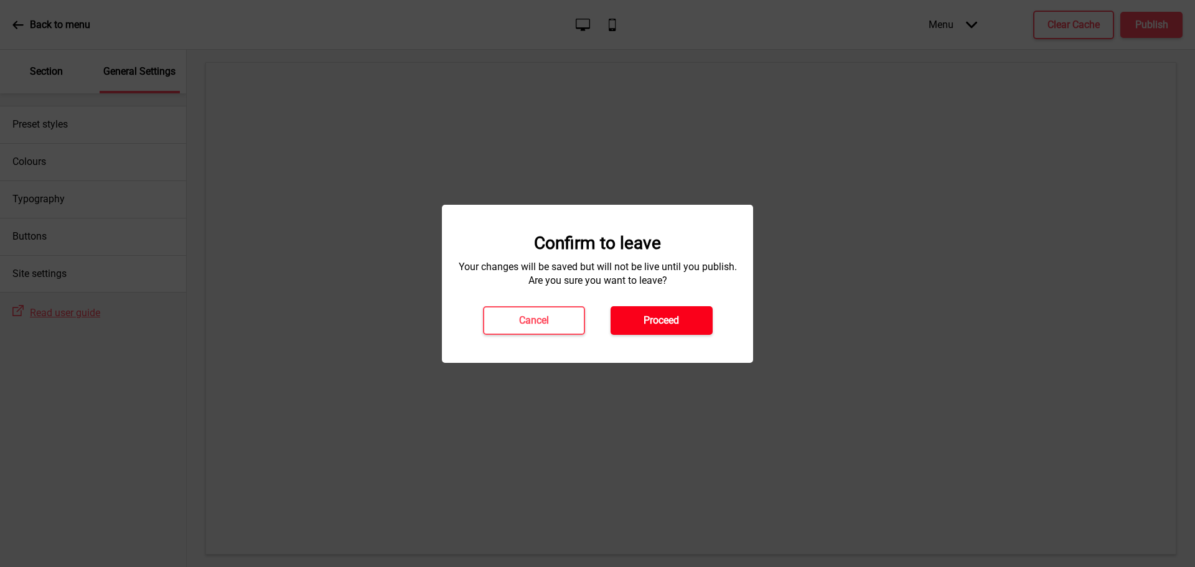
click at [673, 319] on h4 "Proceed" at bounding box center [661, 321] width 35 height 14
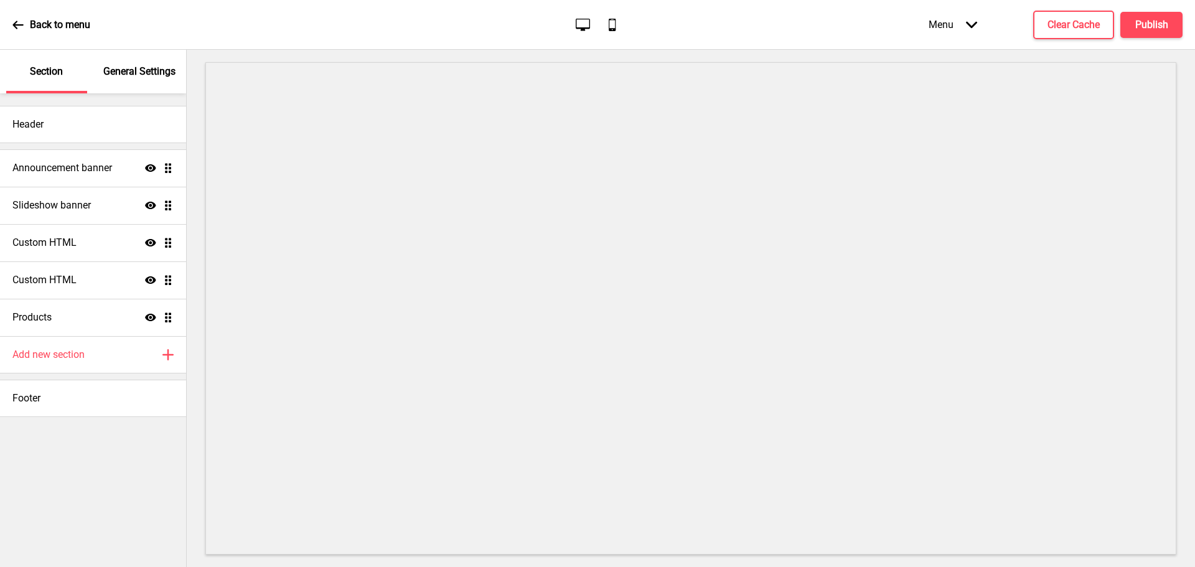
click at [156, 65] on p "General Settings" at bounding box center [139, 72] width 72 height 14
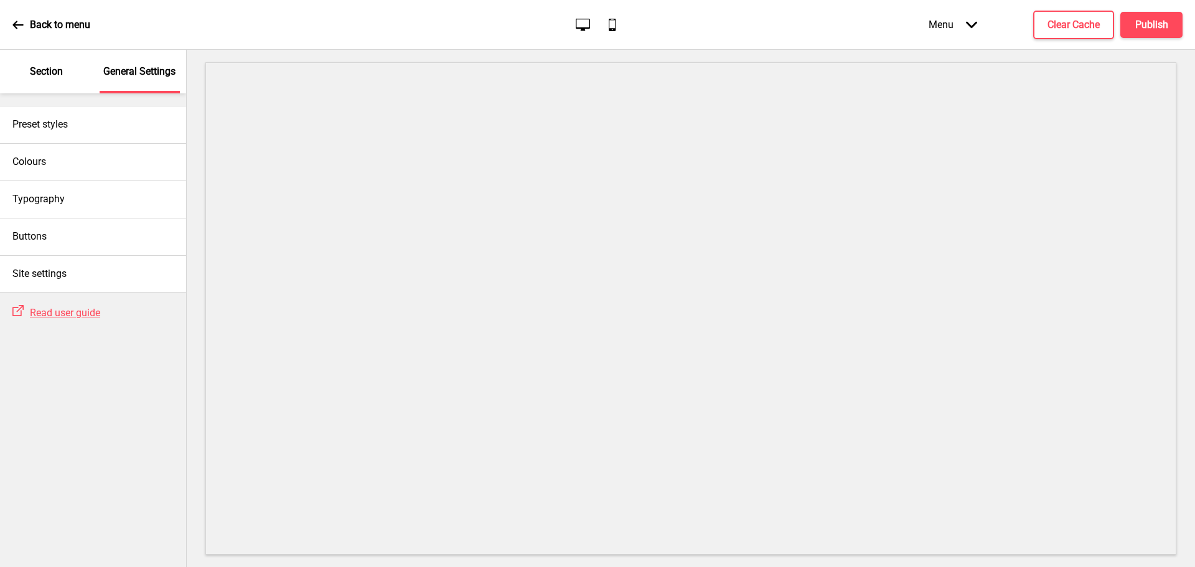
click at [47, 59] on div "Section" at bounding box center [46, 72] width 81 height 44
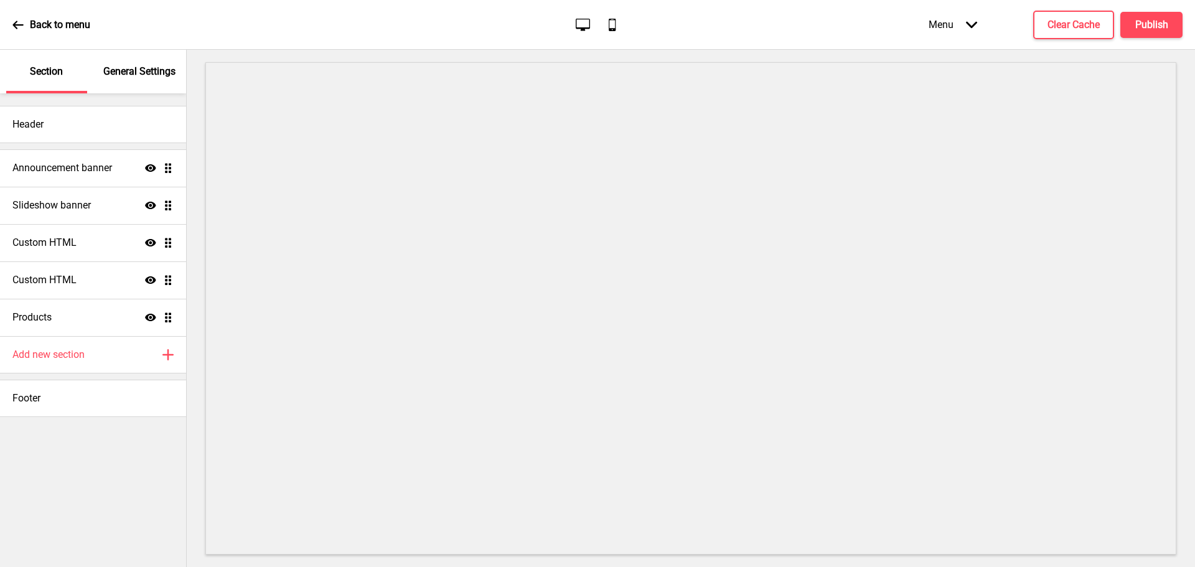
click at [138, 68] on p "General Settings" at bounding box center [139, 72] width 72 height 14
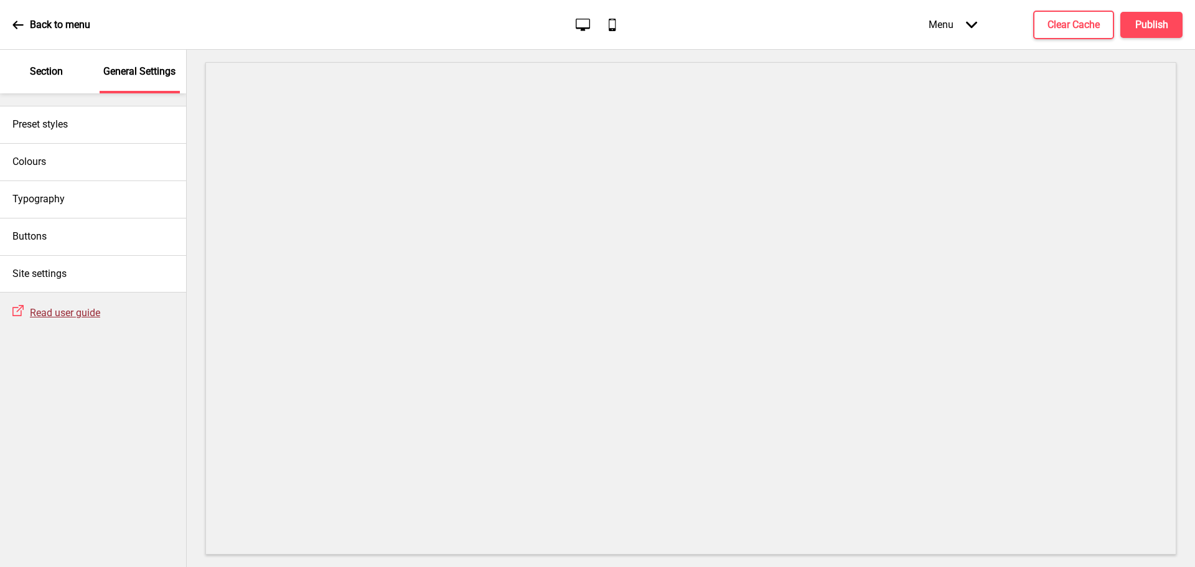
click at [72, 312] on span "Read user guide" at bounding box center [65, 313] width 70 height 12
